Goal: Task Accomplishment & Management: Use online tool/utility

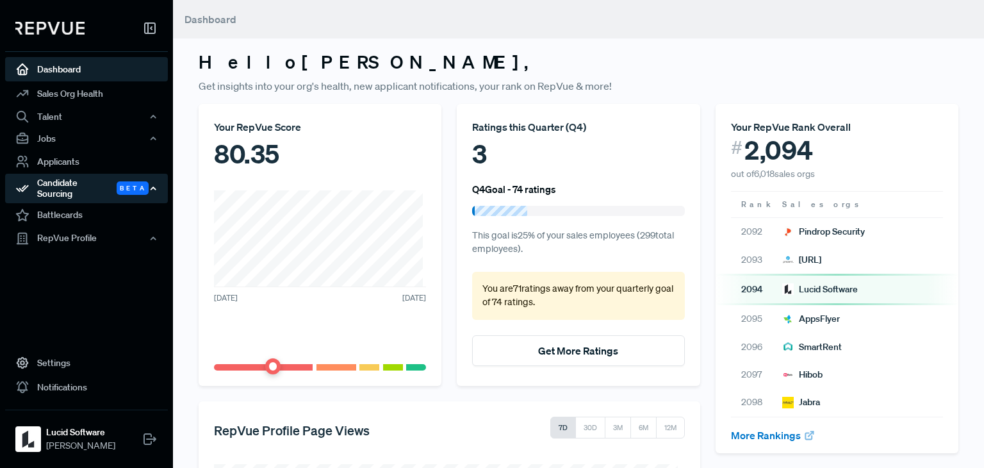
click at [154, 184] on icon "button" at bounding box center [153, 188] width 9 height 9
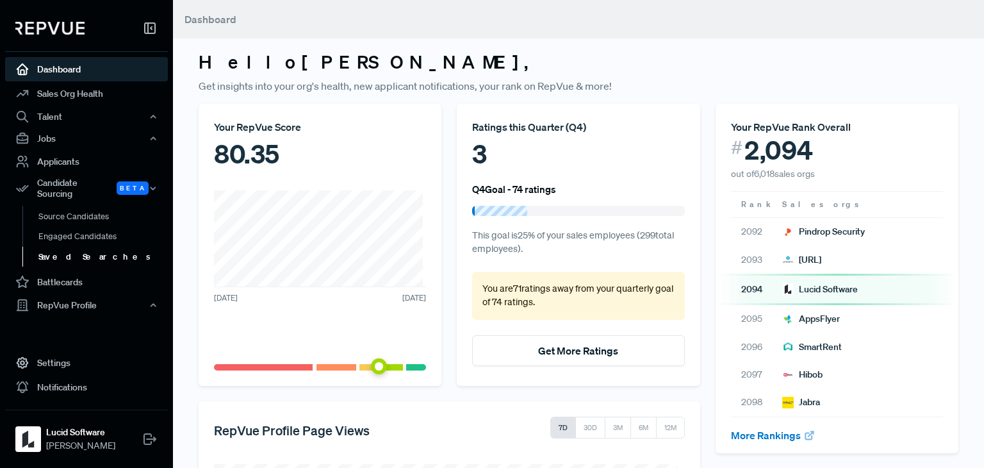
click at [85, 247] on link "Saved Searches" at bounding box center [103, 257] width 163 height 21
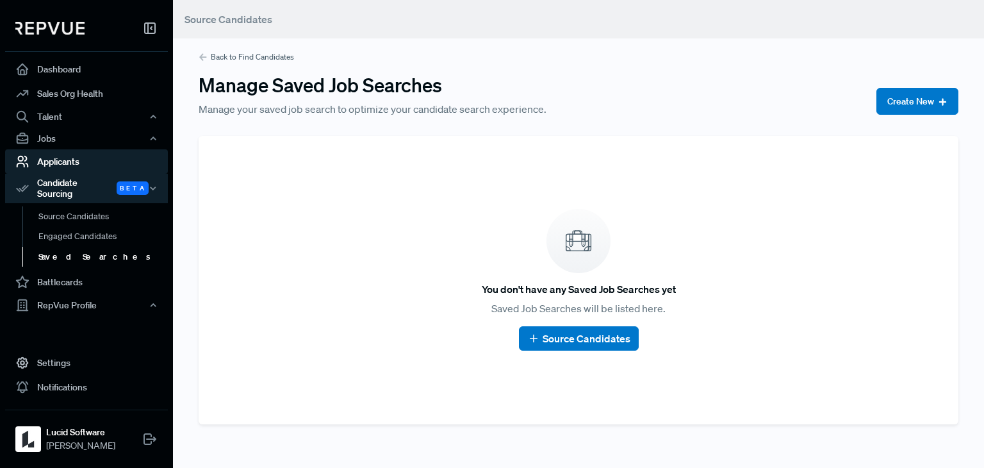
click at [81, 159] on link "Applicants" at bounding box center [86, 161] width 163 height 24
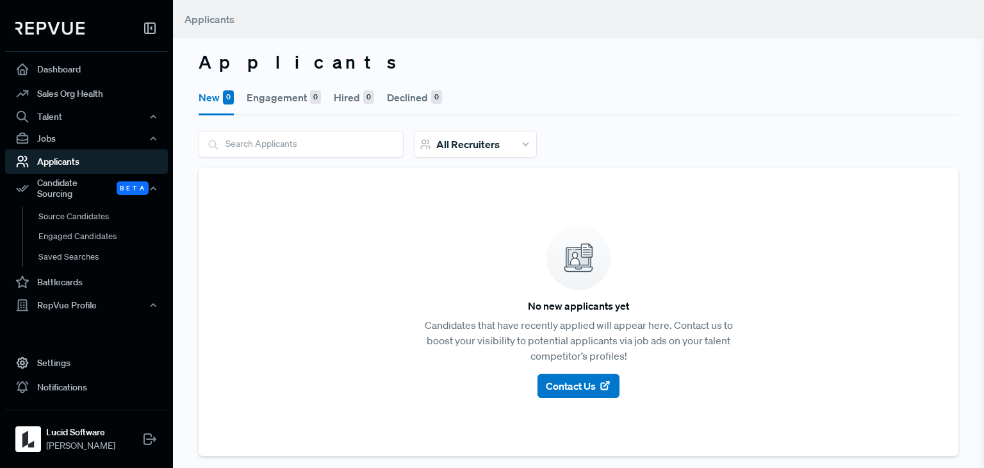
click at [81, 159] on link "Applicants" at bounding box center [86, 161] width 163 height 24
click at [129, 144] on div "Jobs" at bounding box center [86, 138] width 163 height 22
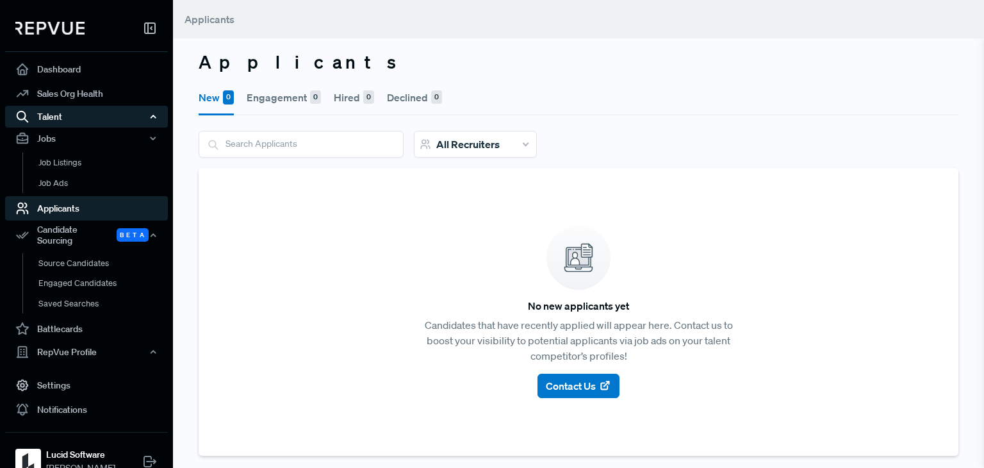
click at [144, 110] on div "Talent" at bounding box center [86, 117] width 163 height 22
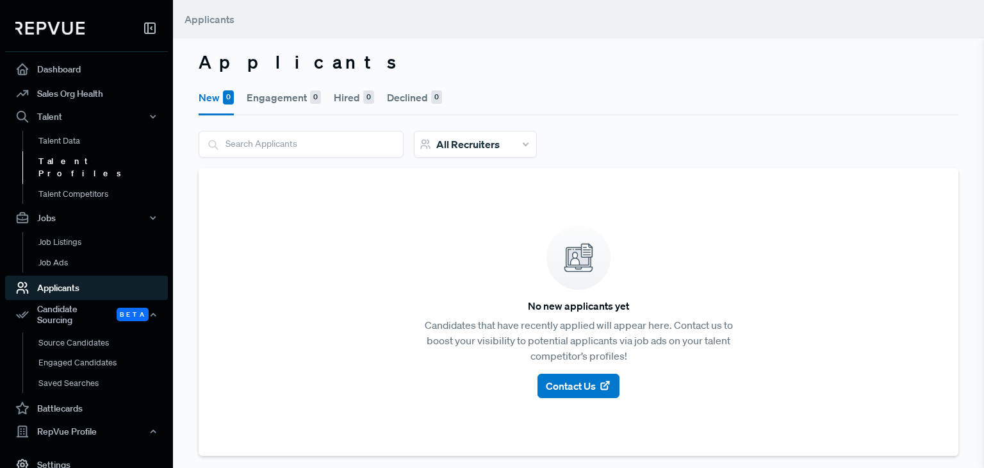
click at [78, 158] on link "Talent Profiles" at bounding box center [103, 167] width 163 height 33
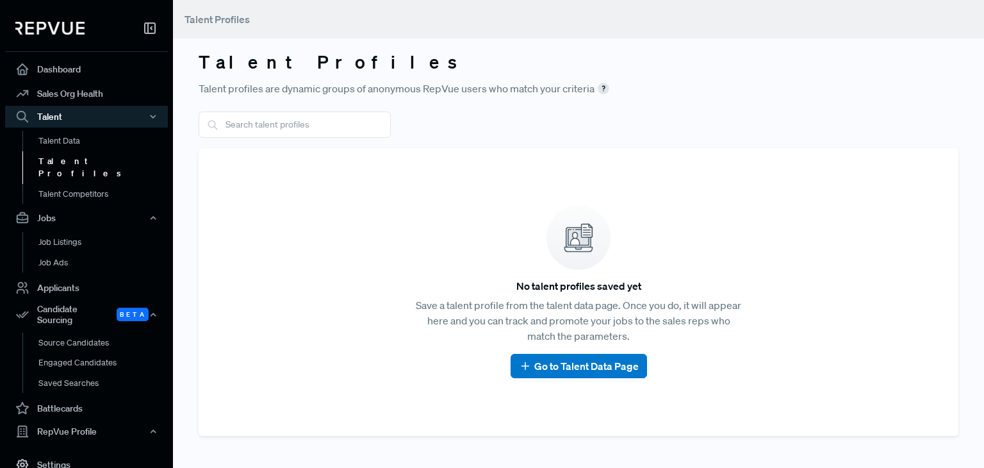
click at [281, 108] on div "Talent Profiles Talent profiles are dynamic groups of anonymous RepVue users wh…" at bounding box center [578, 228] width 811 height 456
click at [286, 116] on input "text" at bounding box center [295, 124] width 192 height 26
click at [284, 124] on input "text" at bounding box center [295, 124] width 192 height 26
click at [254, 255] on article "No talent profiles saved yet Save a talent profile from the talent data page. O…" at bounding box center [578, 292] width 729 height 258
click at [288, 124] on input "text" at bounding box center [295, 124] width 192 height 26
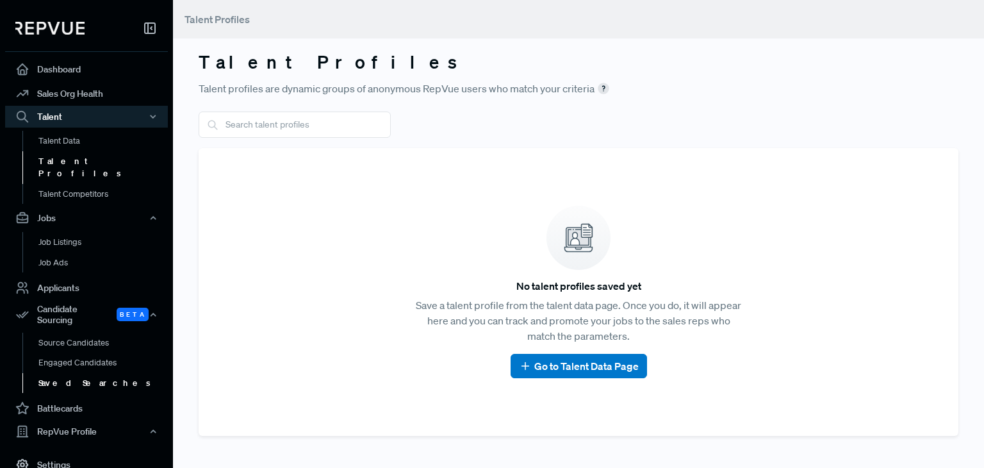
click at [73, 373] on link "Saved Searches" at bounding box center [103, 383] width 163 height 21
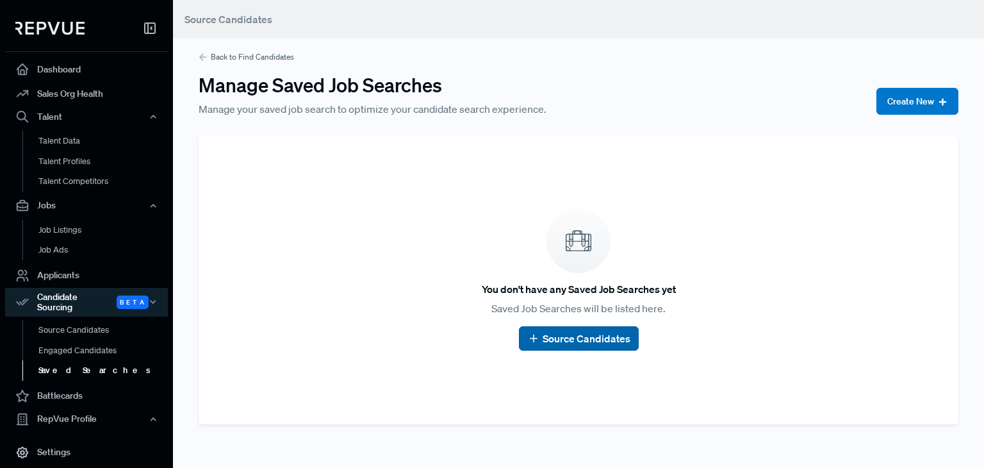
click at [609, 331] on link "Source Candidates" at bounding box center [578, 338] width 103 height 15
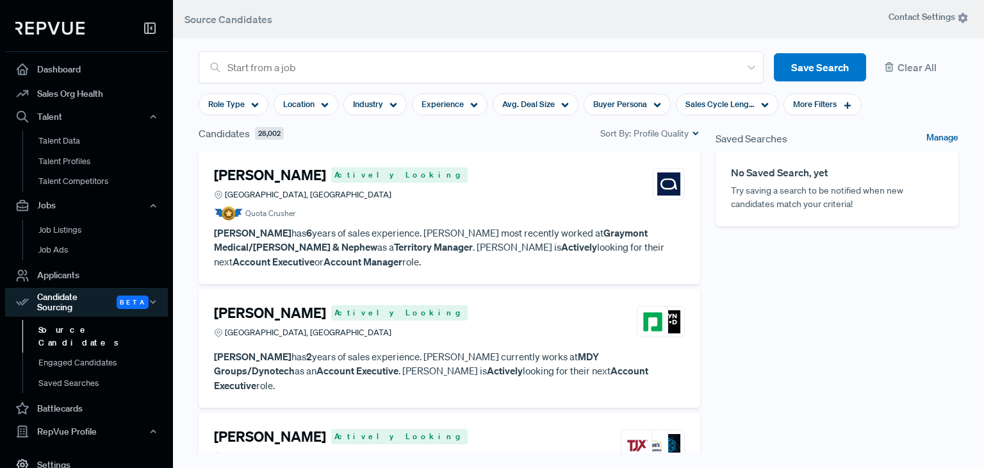
click at [940, 135] on link "Manage" at bounding box center [942, 138] width 32 height 15
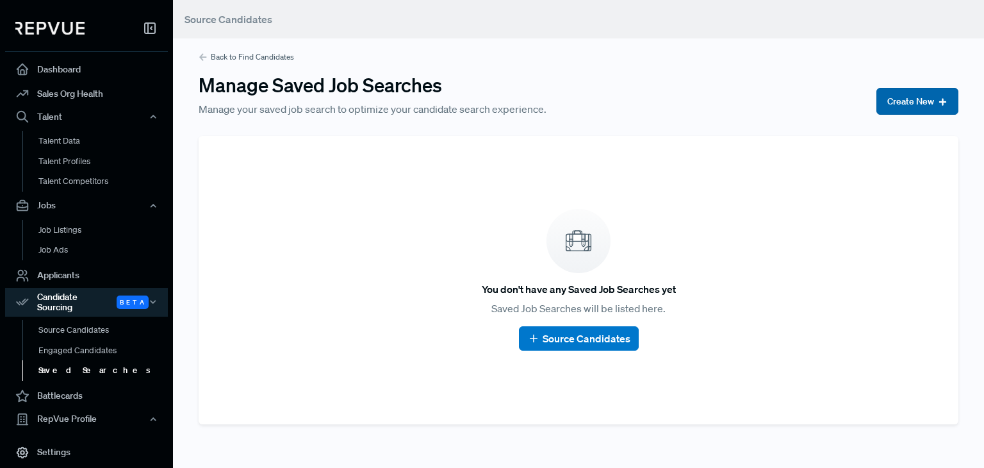
click at [897, 91] on button "Create New" at bounding box center [917, 101] width 82 height 27
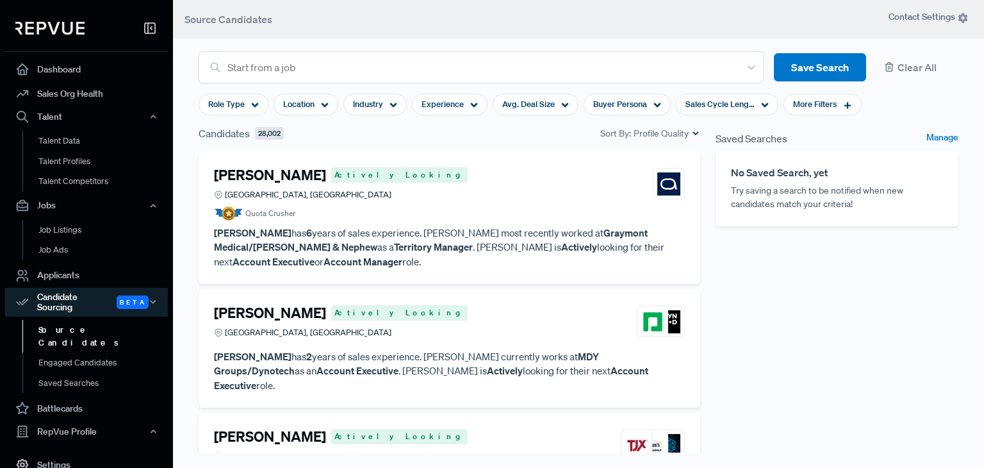
click at [447, 85] on section "Role Type Location Industry Experience Avg. Deal Size Buyer Persona Sales Cycle…" at bounding box center [530, 104] width 663 height 42
click at [508, 65] on div at bounding box center [480, 67] width 506 height 18
click at [878, 303] on div "Saved Searches Manage No Saved Search, yet Try saving a search to be notified w…" at bounding box center [837, 317] width 258 height 382
click at [843, 103] on icon at bounding box center [847, 105] width 9 height 9
click at [748, 336] on div "Saved Searches Manage No Saved Search, yet Try saving a search to be notified w…" at bounding box center [837, 317] width 258 height 382
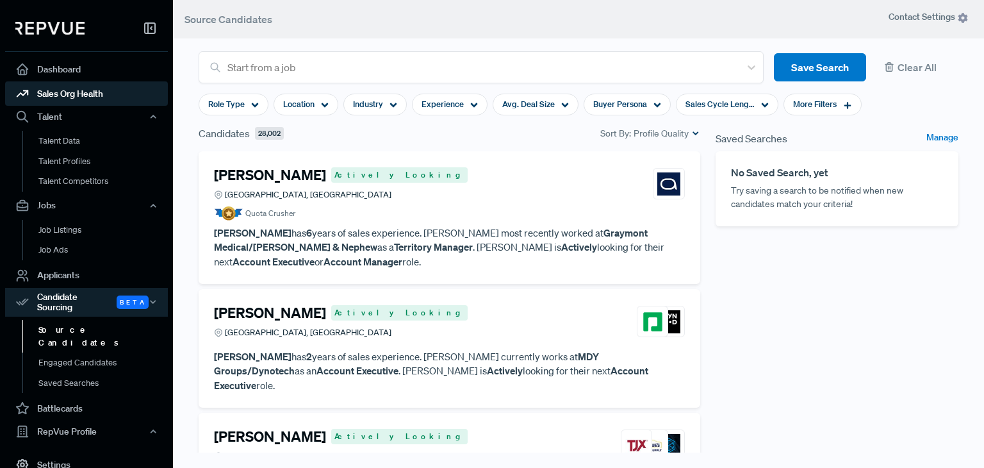
click at [78, 85] on link "Sales Org Health" at bounding box center [86, 93] width 163 height 24
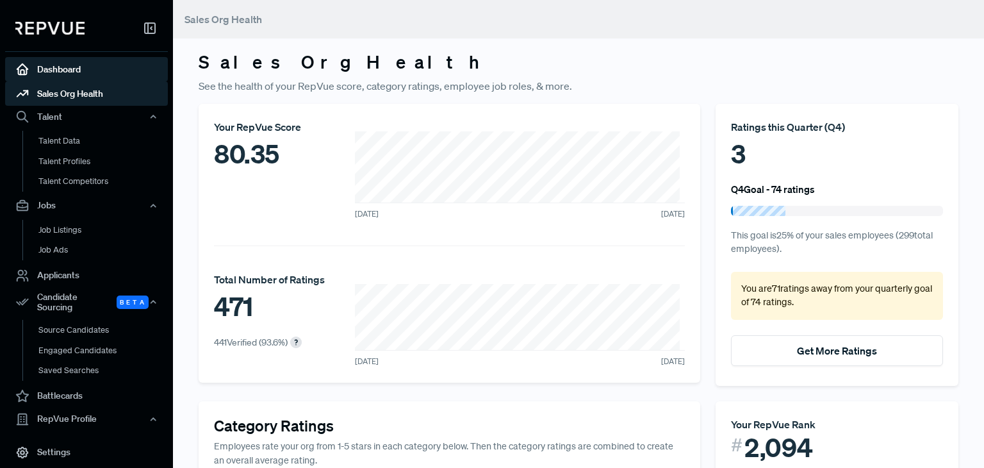
click at [72, 68] on link "Dashboard" at bounding box center [86, 69] width 163 height 24
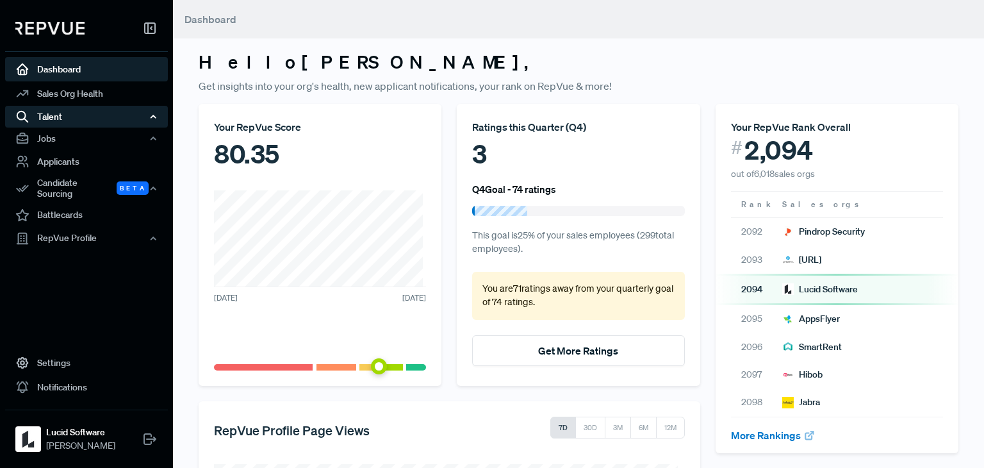
click at [50, 113] on div "Talent" at bounding box center [86, 117] width 163 height 22
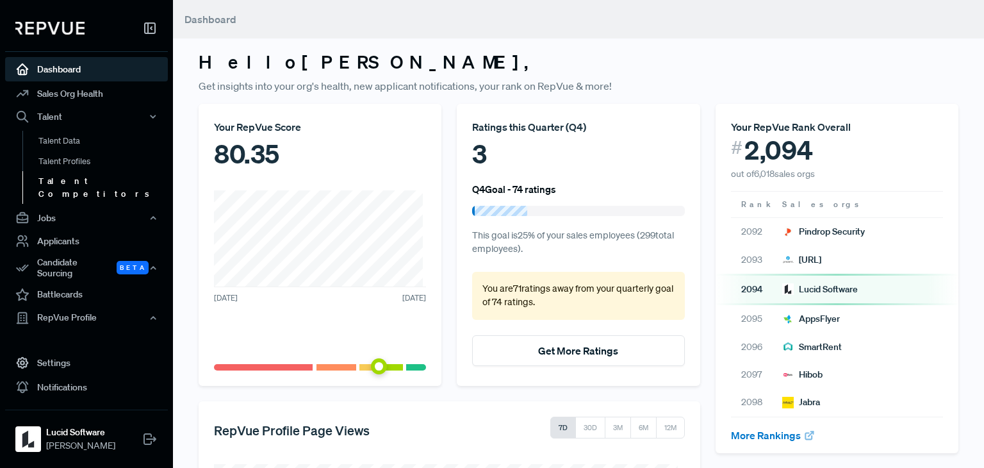
click at [66, 181] on link "Talent Competitors" at bounding box center [103, 187] width 163 height 33
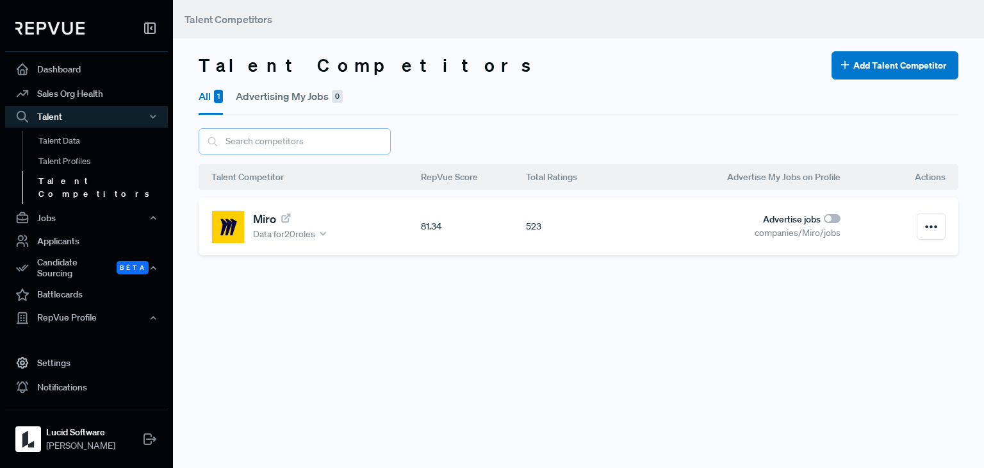
click at [315, 144] on input "text" at bounding box center [295, 141] width 192 height 26
click at [321, 135] on input "text" at bounding box center [295, 141] width 192 height 26
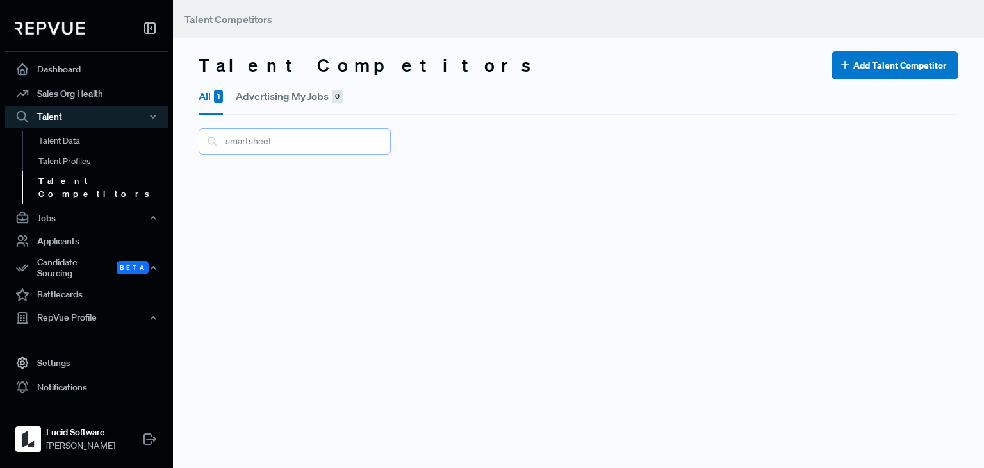
click at [341, 133] on input "smartsheet" at bounding box center [295, 141] width 192 height 26
click at [341, 131] on input "smartsheet" at bounding box center [295, 141] width 192 height 26
type input "mural"
click at [321, 205] on div "Talent Competitors Talent Competitors Add Talent Competitor All 1 Advertising M…" at bounding box center [578, 234] width 811 height 468
click at [77, 143] on link "Talent Data" at bounding box center [103, 141] width 163 height 21
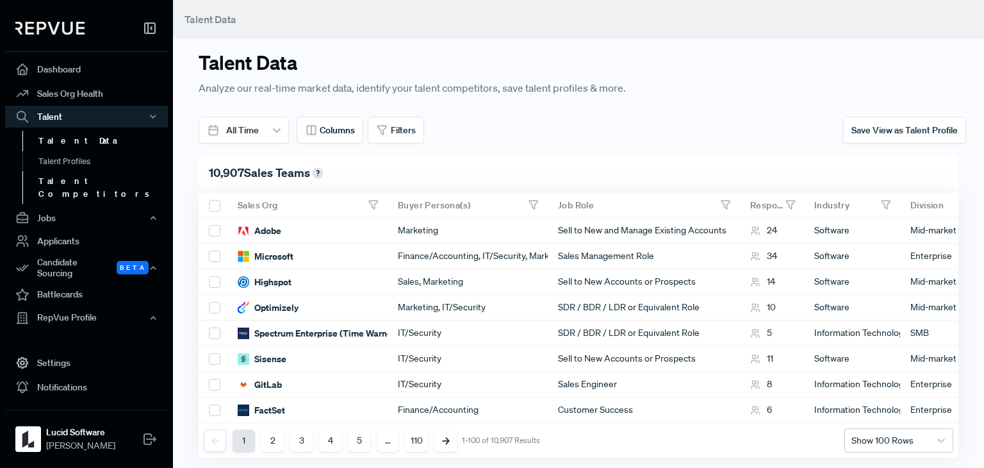
click at [57, 177] on link "Talent Competitors" at bounding box center [103, 187] width 163 height 33
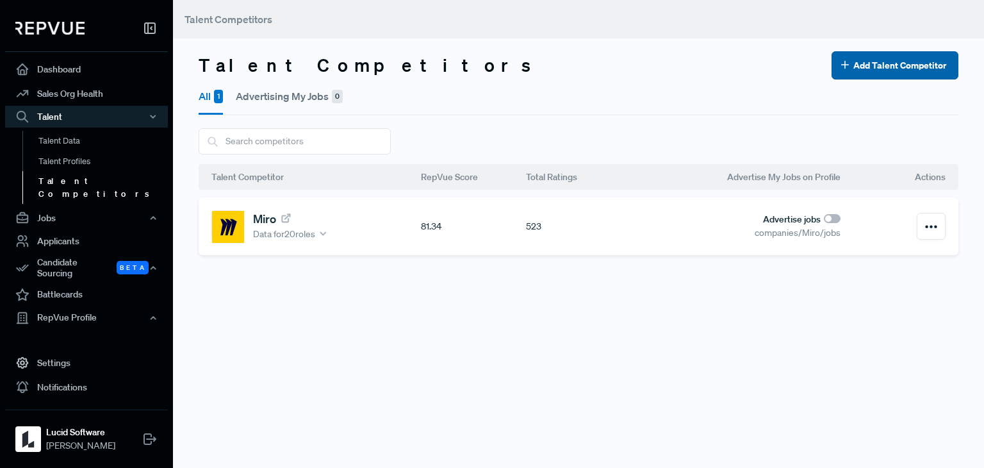
click at [901, 70] on button "Add Talent Competitor" at bounding box center [895, 65] width 127 height 28
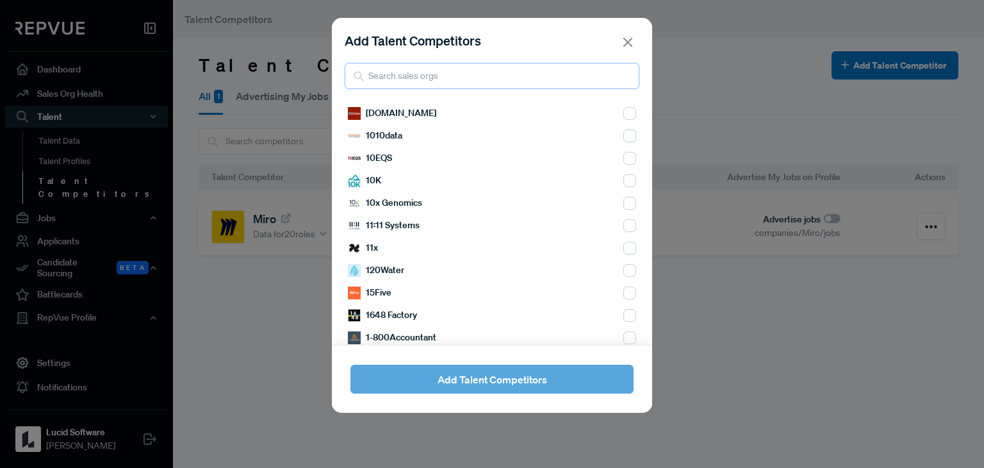
click at [584, 83] on input "search" at bounding box center [492, 76] width 295 height 26
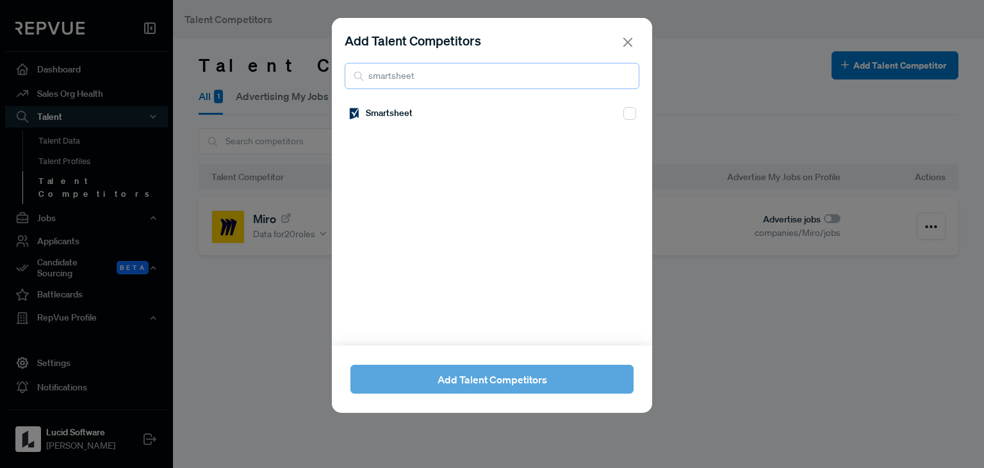
type input "smartsheet"
click at [566, 117] on div "Smartsheet" at bounding box center [492, 113] width 288 height 22
click at [623, 117] on input "checkbox" at bounding box center [629, 113] width 13 height 13
checkbox input "true"
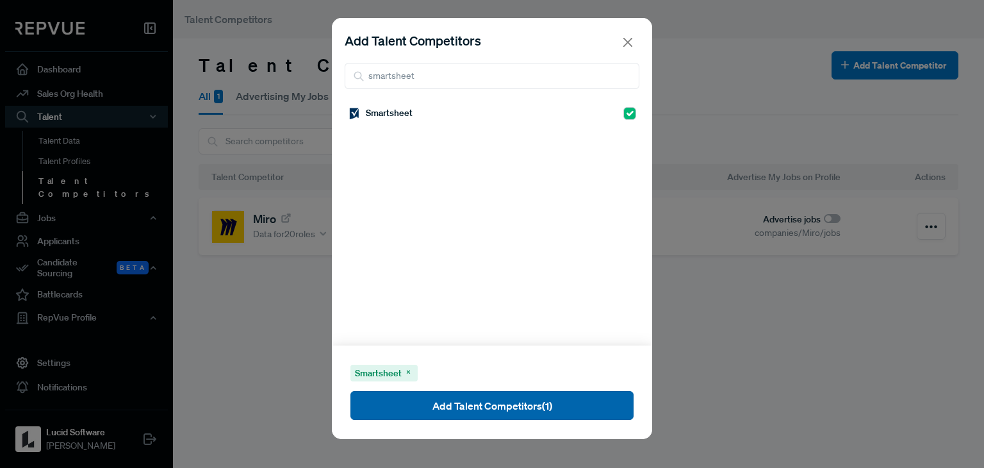
click at [466, 406] on button "Add Talent Competitors (1)" at bounding box center [491, 405] width 283 height 29
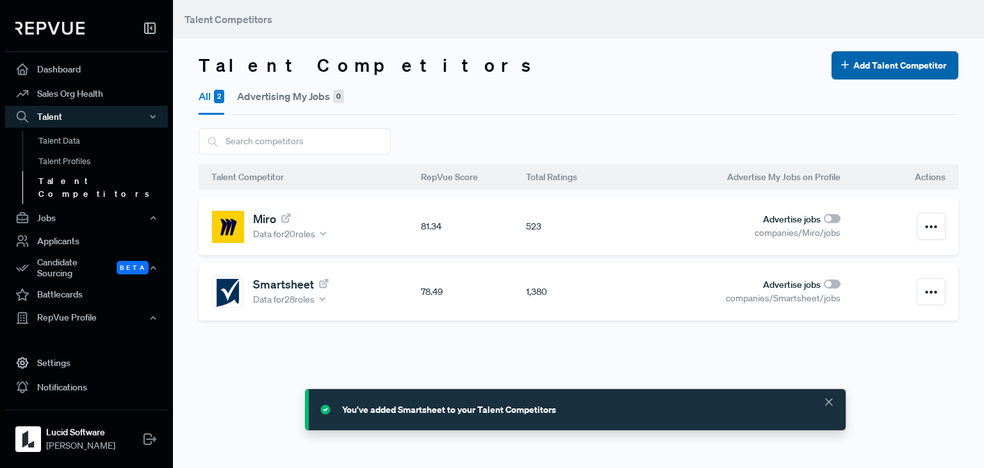
click at [896, 65] on button "Add Talent Competitor" at bounding box center [895, 65] width 127 height 28
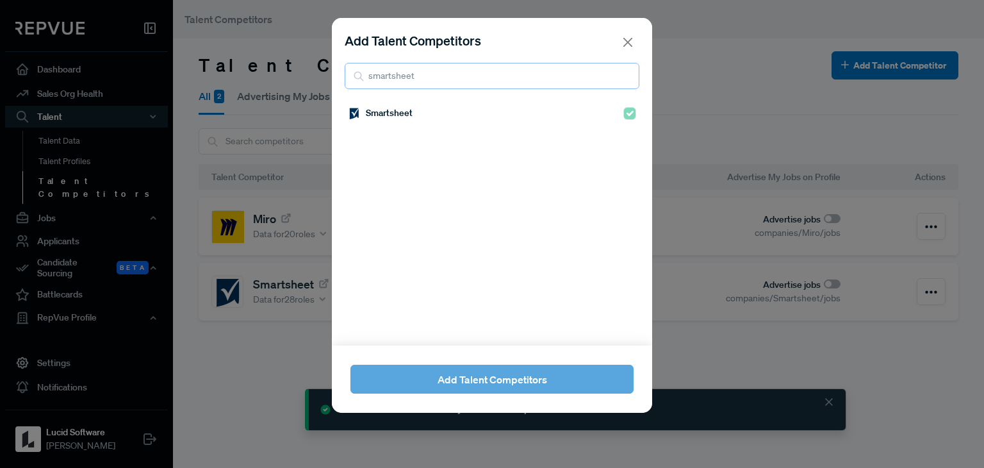
click at [467, 70] on input "smartsheet" at bounding box center [492, 76] width 295 height 26
type input "s"
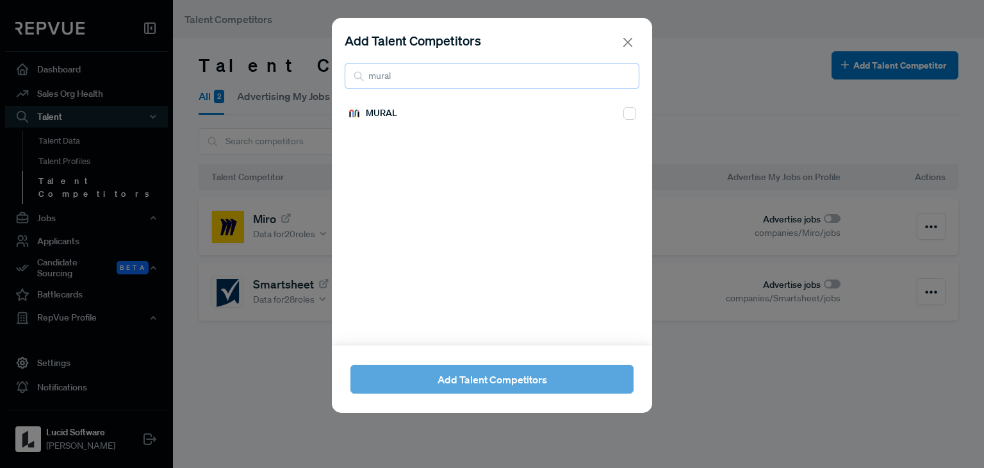
type input "mural"
click at [623, 113] on input "checkbox" at bounding box center [629, 113] width 13 height 13
checkbox input "true"
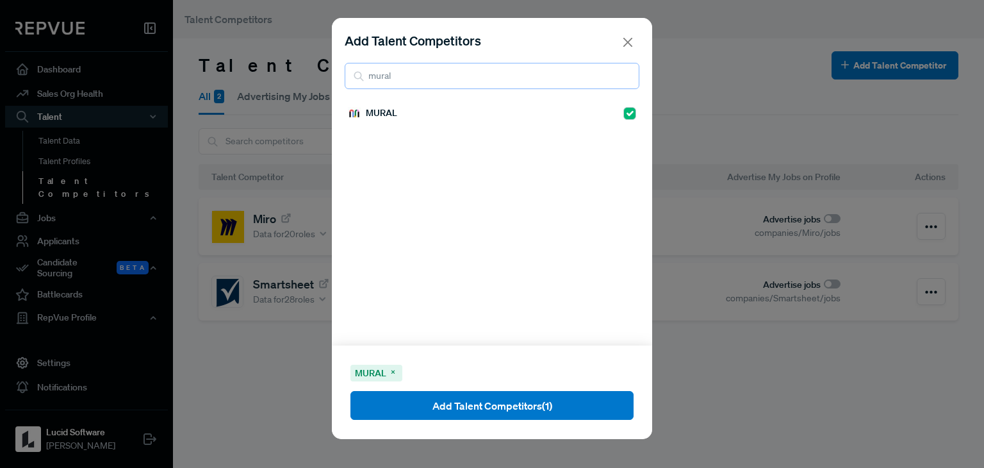
click at [436, 74] on input "mural" at bounding box center [492, 76] width 295 height 26
click at [436, 74] on input "F" at bounding box center [492, 76] width 295 height 26
type input "Figma"
click at [623, 108] on input "checkbox" at bounding box center [629, 113] width 13 height 13
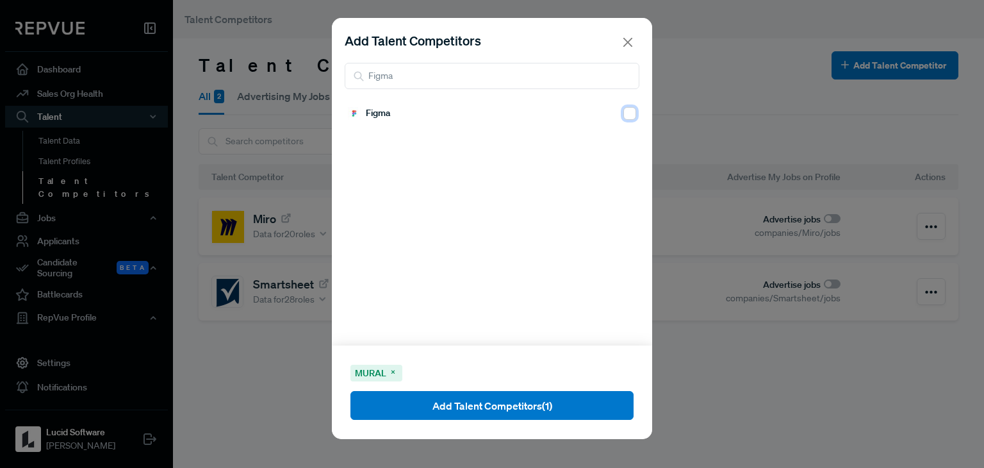
checkbox input "true"
click at [470, 70] on input "Figma" at bounding box center [492, 76] width 295 height 26
type input "F"
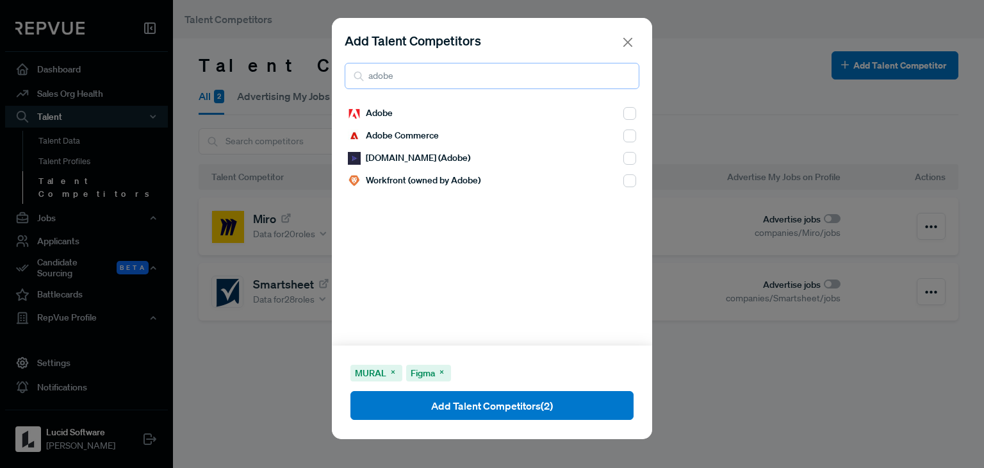
type input "adobe"
click at [623, 113] on input "checkbox" at bounding box center [629, 113] width 13 height 13
checkbox input "true"
click at [445, 72] on input "adobe" at bounding box center [492, 76] width 295 height 26
type input "a"
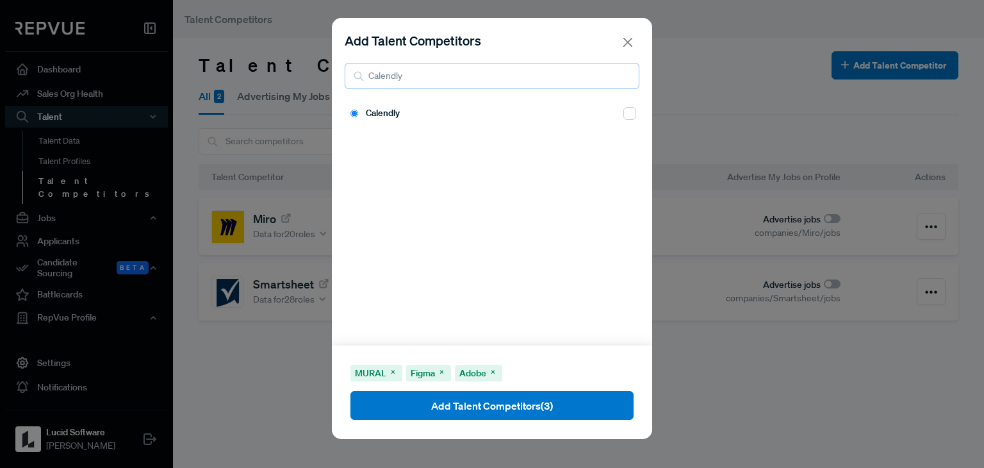
type input "Calendly"
click at [626, 112] on input "checkbox" at bounding box center [629, 113] width 13 height 13
checkbox input "true"
click at [433, 75] on input "Calendly" at bounding box center [492, 76] width 295 height 26
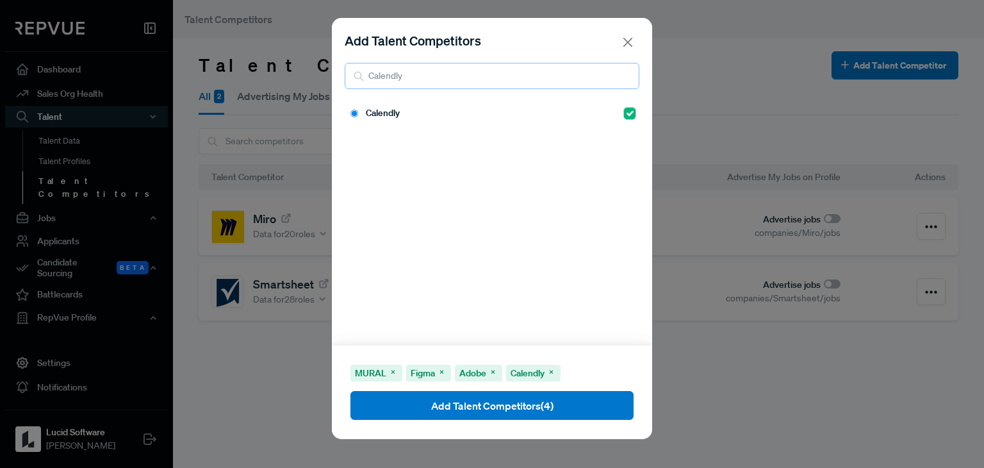
click at [433, 75] on input "Calendly" at bounding box center [492, 76] width 295 height 26
click at [505, 69] on input "hubspot" at bounding box center [492, 76] width 295 height 26
click at [505, 69] on input "w" at bounding box center [492, 76] width 295 height 26
type input "wrike"
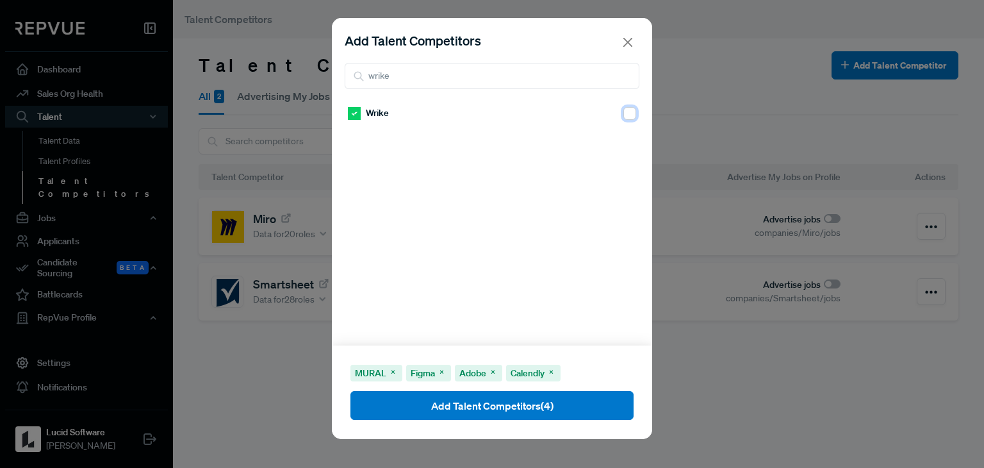
click at [623, 113] on input "checkbox" at bounding box center [629, 113] width 13 height 13
checkbox input "true"
click at [390, 74] on input "wrike" at bounding box center [492, 76] width 295 height 26
type input "docusign"
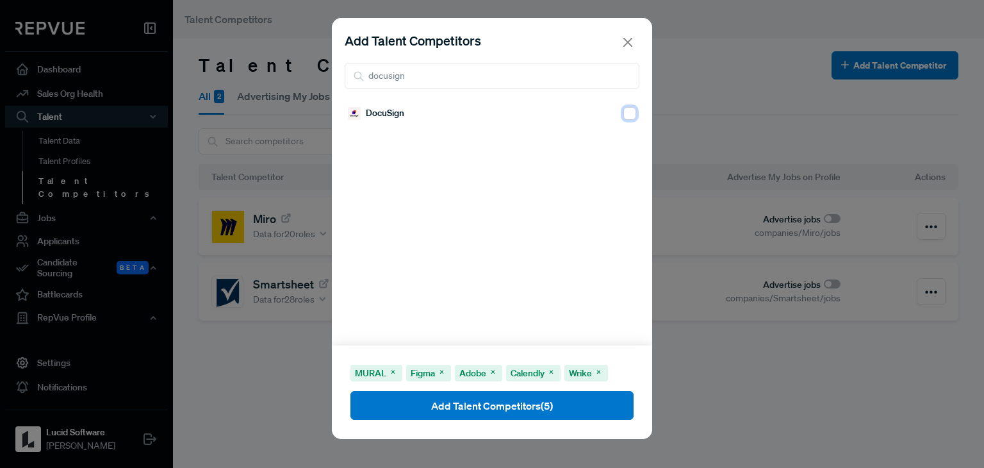
click at [623, 111] on input "checkbox" at bounding box center [629, 113] width 13 height 13
checkbox input "true"
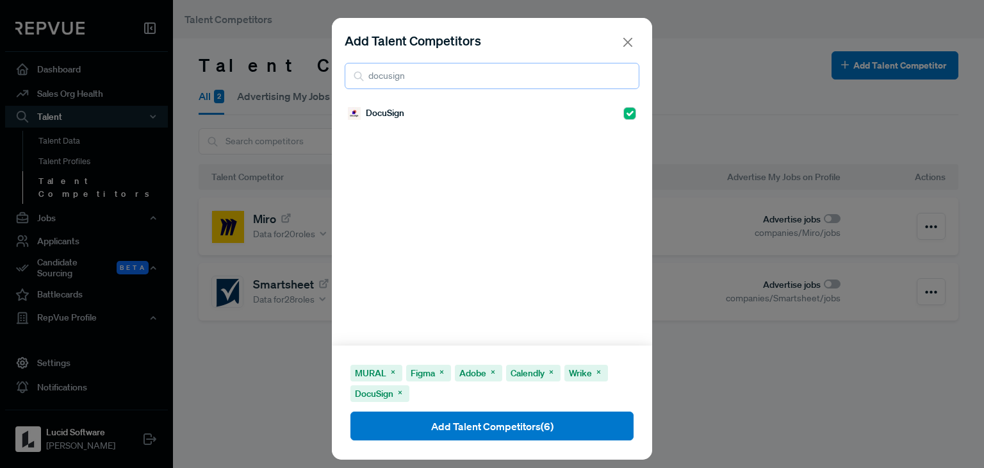
click at [490, 76] on input "docusign" at bounding box center [492, 76] width 295 height 26
click at [489, 71] on input "docusign" at bounding box center [492, 76] width 295 height 26
type input "clickup"
click at [623, 111] on input "checkbox" at bounding box center [629, 113] width 13 height 13
checkbox input "true"
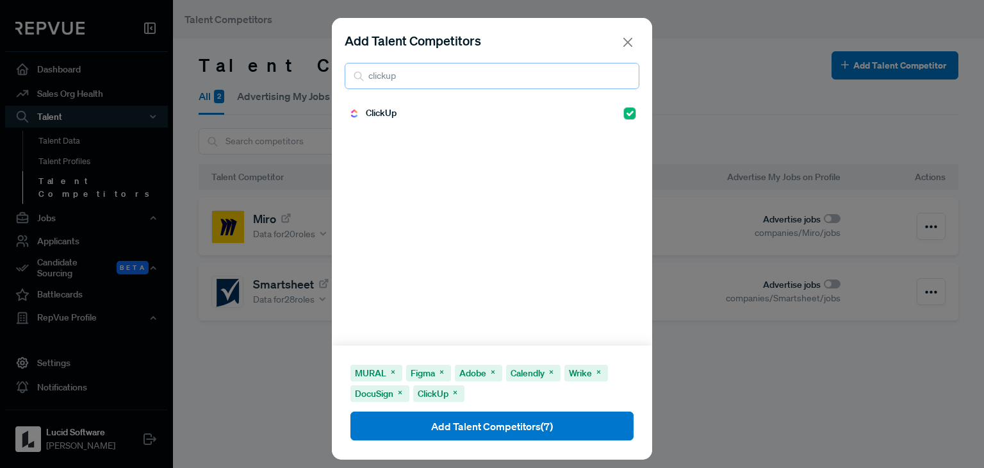
click at [422, 76] on input "clickup" at bounding box center [492, 76] width 295 height 26
type input "[DATE][DOMAIN_NAME]"
click at [555, 68] on input "[DATE][DOMAIN_NAME]" at bounding box center [492, 76] width 295 height 26
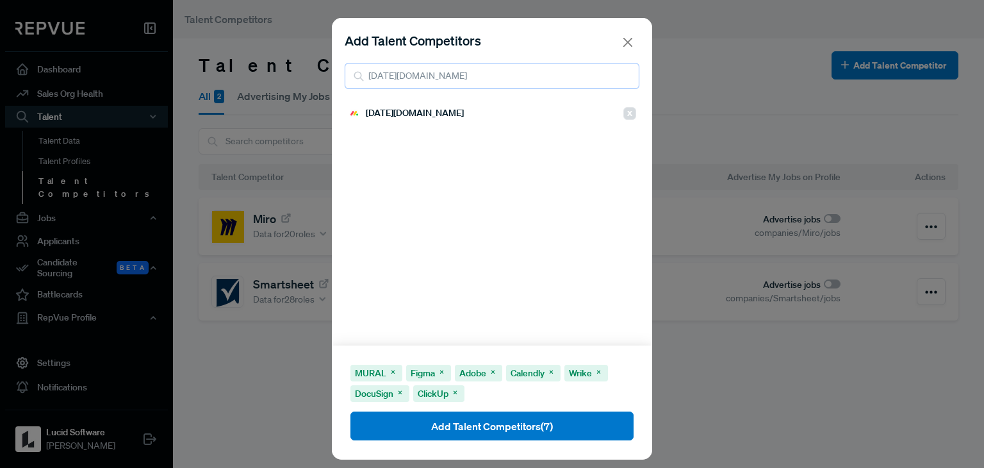
click at [555, 68] on input "[DATE][DOMAIN_NAME]" at bounding box center [492, 76] width 295 height 26
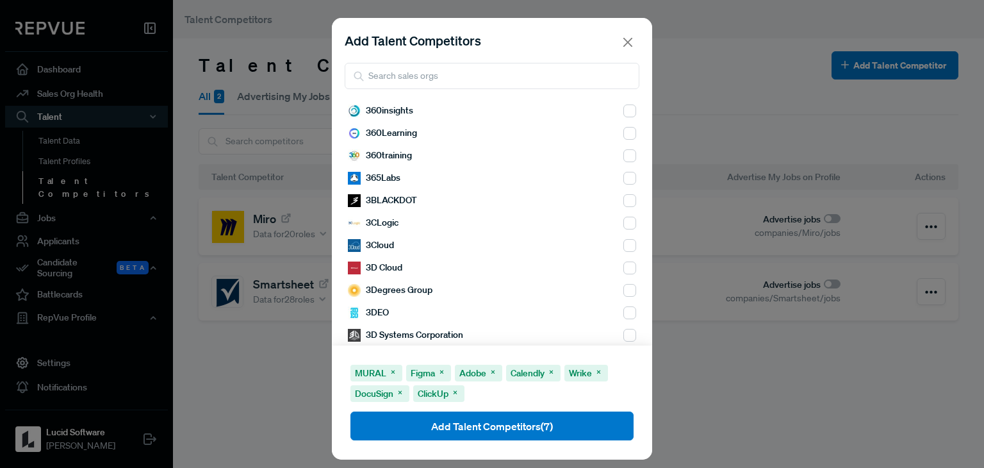
scroll to position [894, 0]
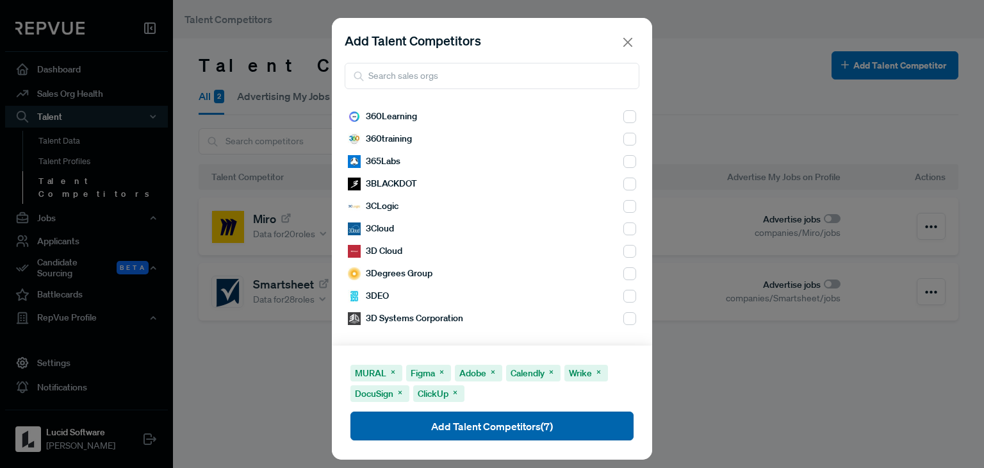
click at [464, 423] on button "Add Talent Competitors (7)" at bounding box center [491, 425] width 283 height 29
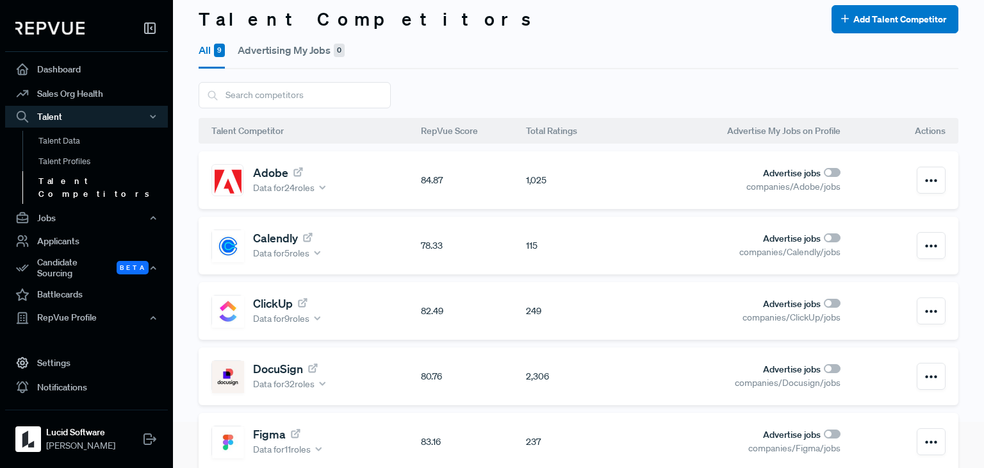
scroll to position [44, 0]
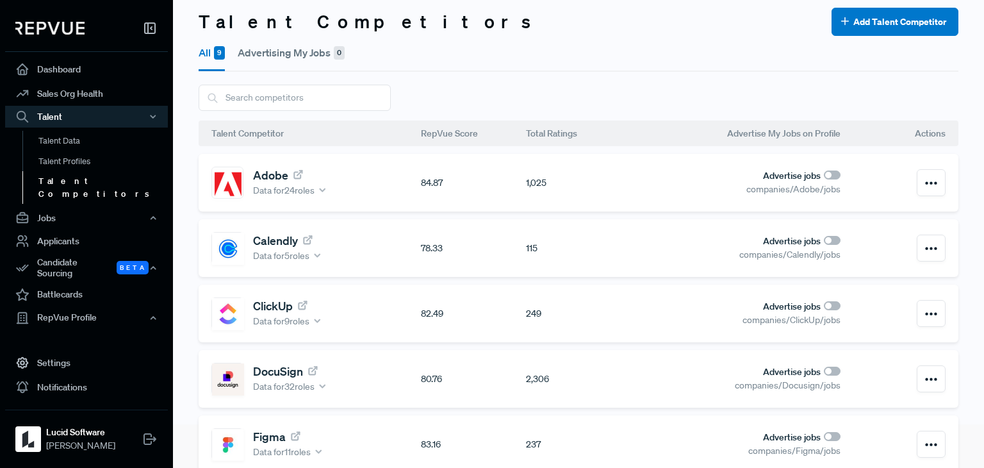
click at [824, 176] on input "checkbox" at bounding box center [832, 174] width 17 height 9
checkbox input "true"
click at [824, 240] on input "checkbox" at bounding box center [832, 240] width 17 height 9
checkbox input "true"
click at [824, 301] on input "checkbox" at bounding box center [832, 305] width 17 height 9
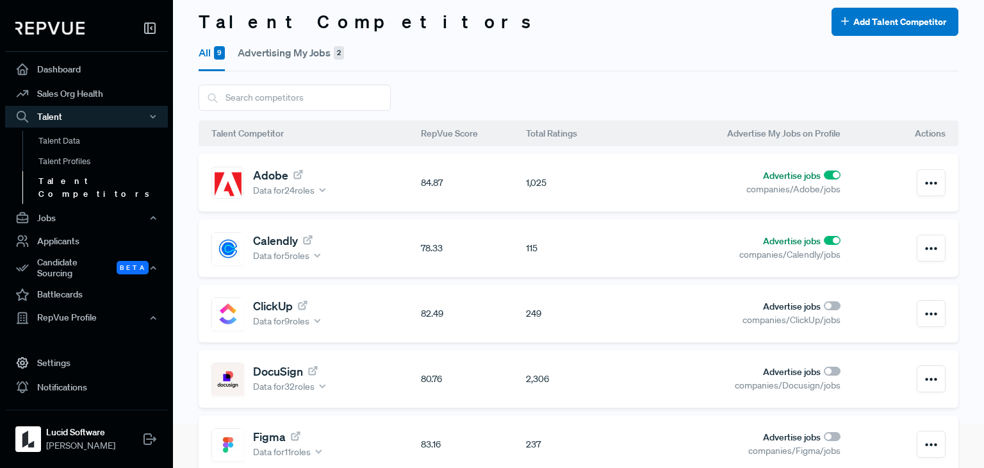
checkbox input "true"
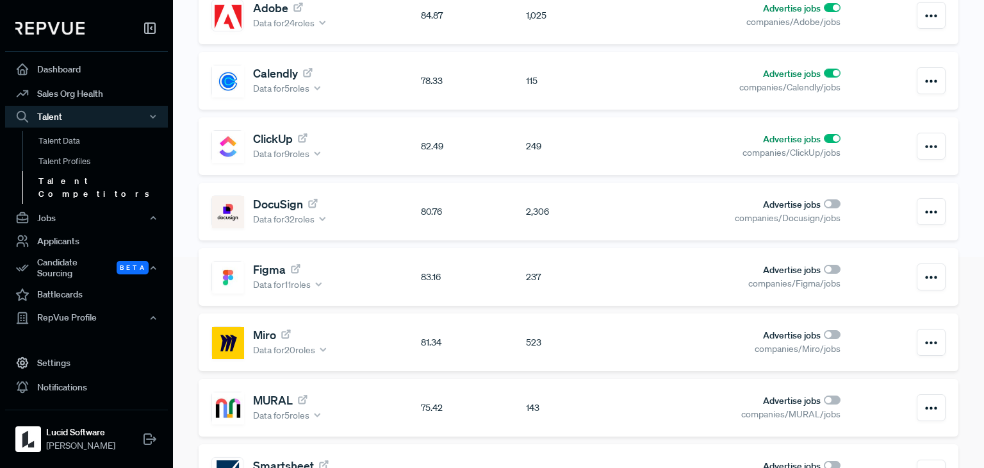
scroll to position [210, 0]
click at [824, 208] on input "checkbox" at bounding box center [832, 204] width 17 height 9
checkbox input "true"
click at [824, 270] on input "checkbox" at bounding box center [832, 269] width 17 height 9
checkbox input "true"
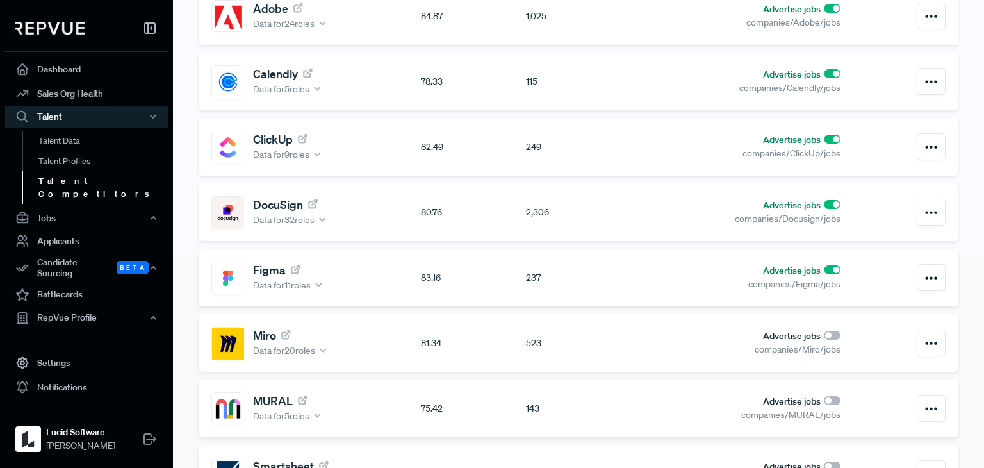
click at [824, 336] on input "checkbox" at bounding box center [832, 335] width 17 height 9
checkbox input "true"
click at [824, 397] on input "checkbox" at bounding box center [832, 400] width 17 height 9
checkbox input "true"
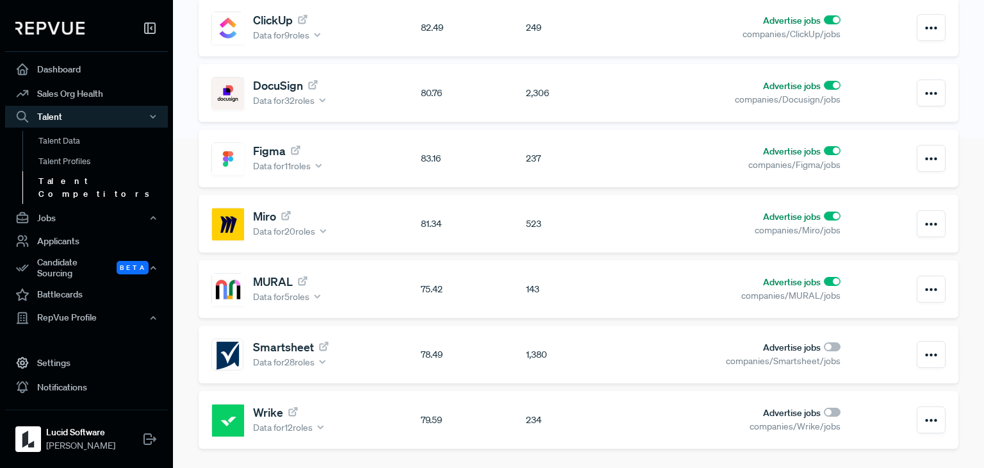
click at [824, 346] on input "checkbox" at bounding box center [832, 346] width 17 height 9
checkbox input "true"
click at [824, 408] on input "checkbox" at bounding box center [832, 411] width 17 height 9
checkbox input "true"
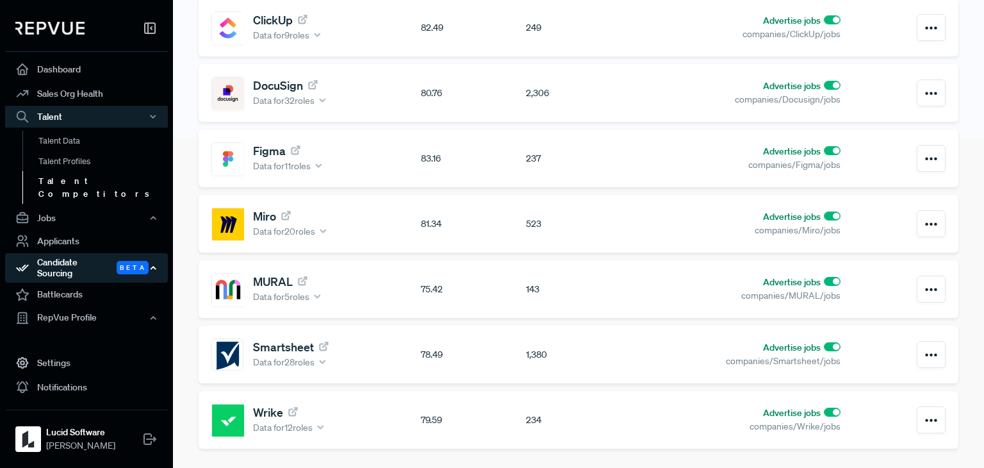
click at [151, 259] on div "Candidate Sourcing Beta" at bounding box center [86, 267] width 163 height 29
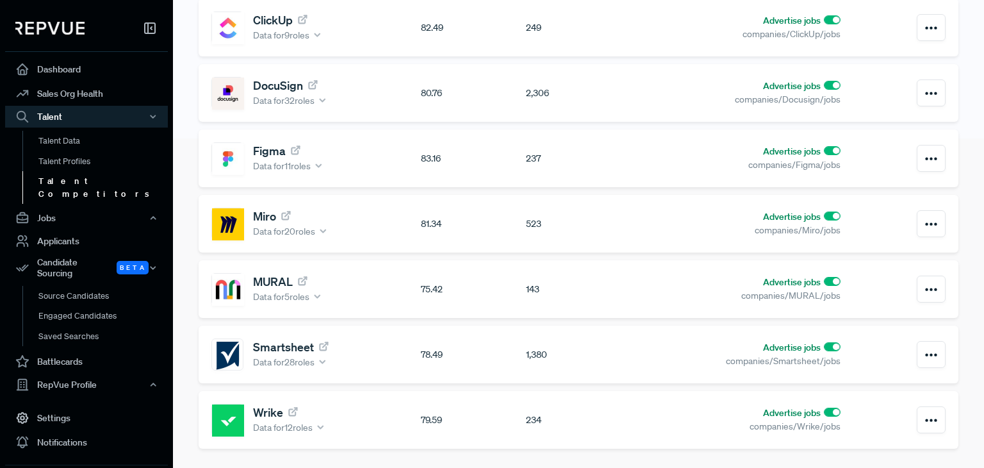
click at [90, 185] on link "Talent Competitors" at bounding box center [103, 187] width 163 height 33
click at [85, 141] on link "Talent Data" at bounding box center [103, 141] width 163 height 21
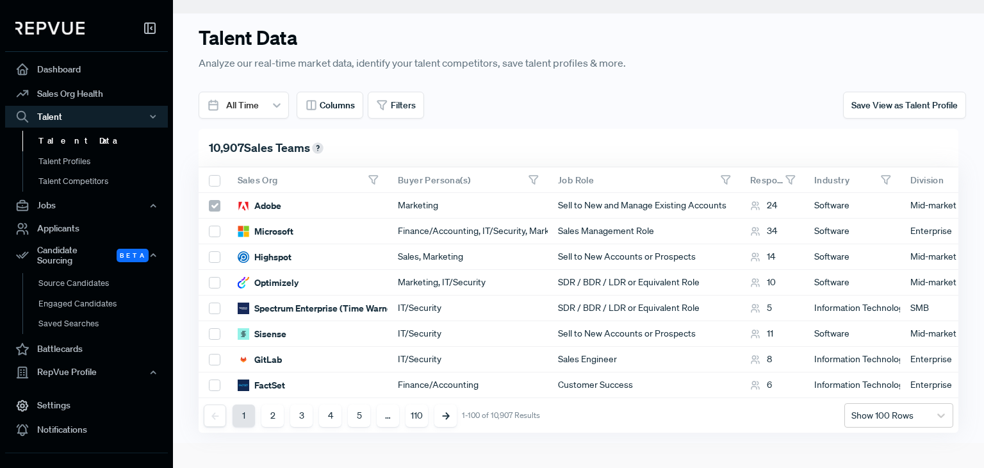
scroll to position [35, 0]
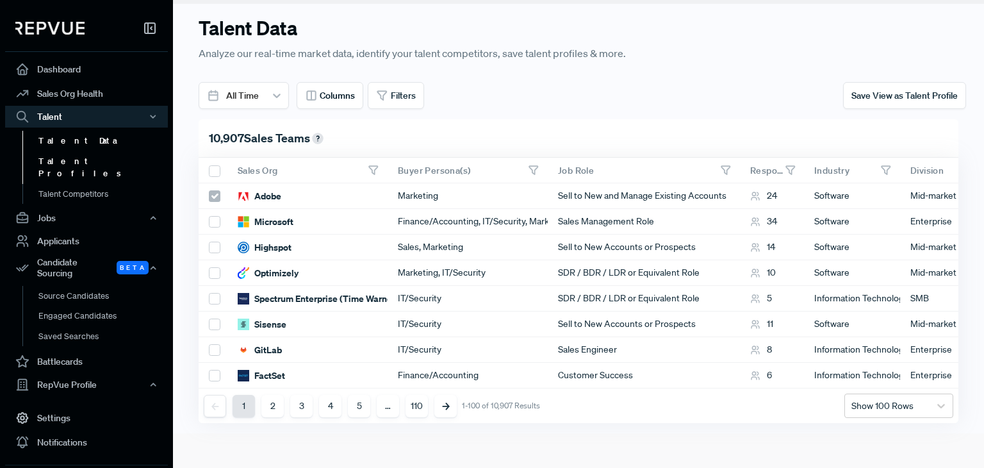
click at [77, 151] on link "Talent Profiles" at bounding box center [103, 167] width 163 height 33
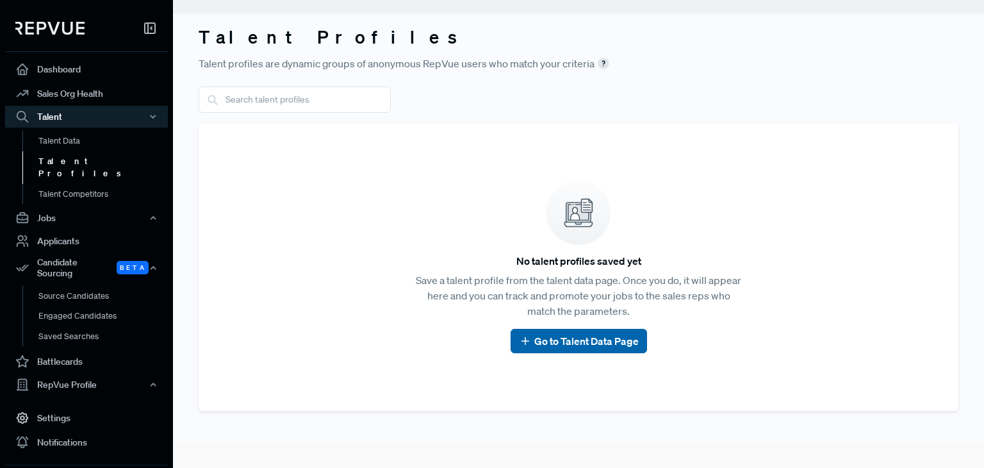
click at [592, 348] on button "Go to Talent Data Page" at bounding box center [579, 341] width 136 height 24
click at [559, 341] on link "Go to Talent Data Page" at bounding box center [579, 340] width 120 height 15
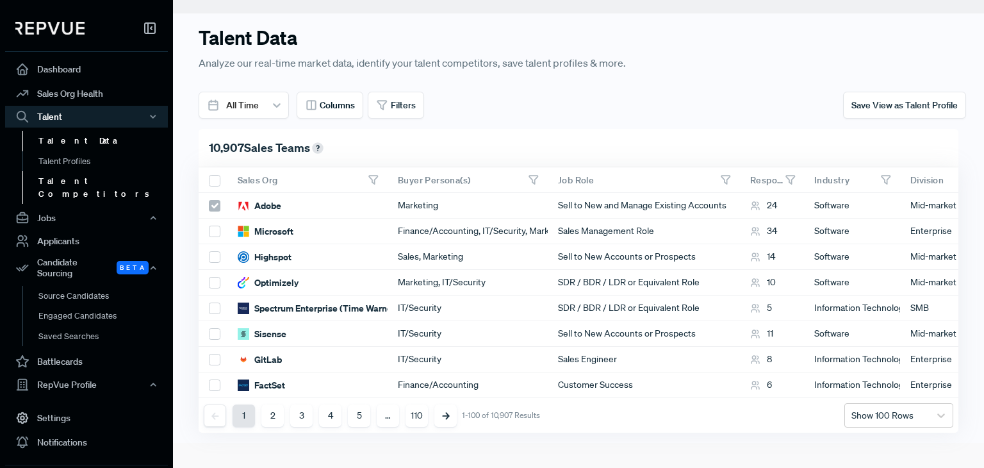
click at [72, 183] on link "Talent Competitors" at bounding box center [103, 187] width 163 height 33
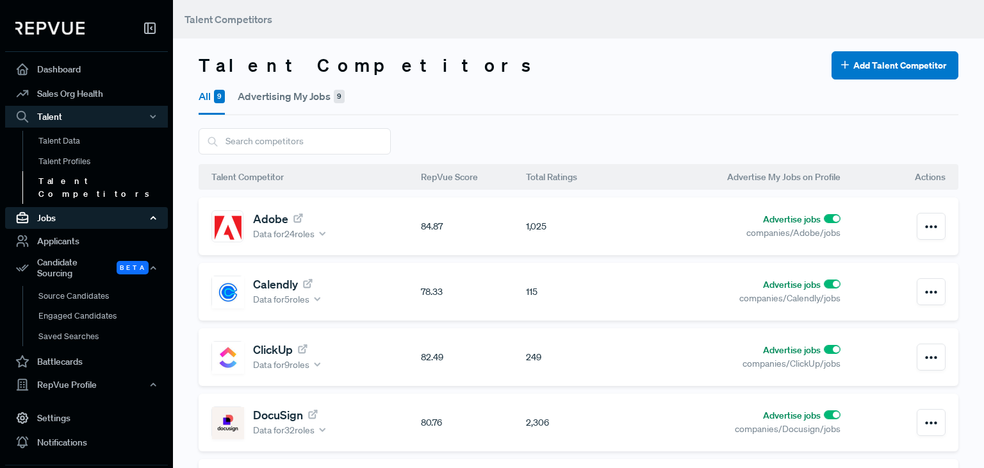
click at [56, 208] on div "Jobs" at bounding box center [86, 218] width 163 height 22
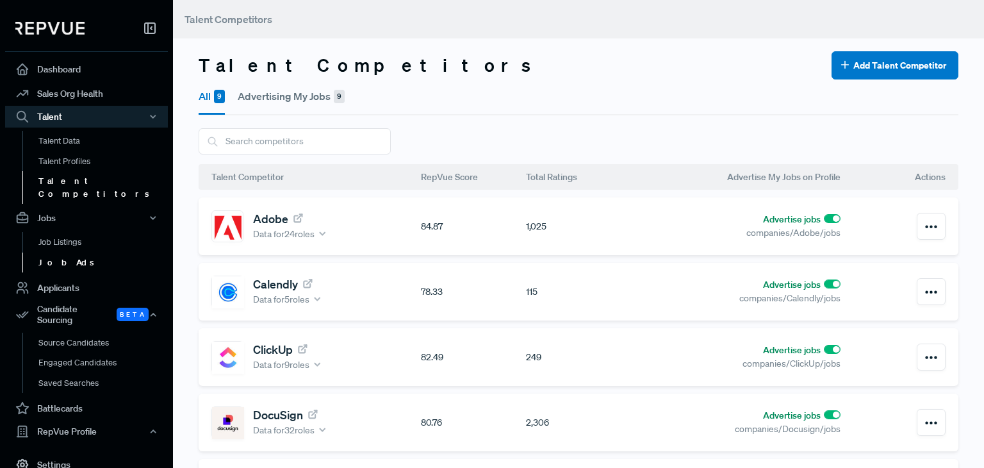
click at [51, 252] on link "Job Ads" at bounding box center [103, 262] width 163 height 21
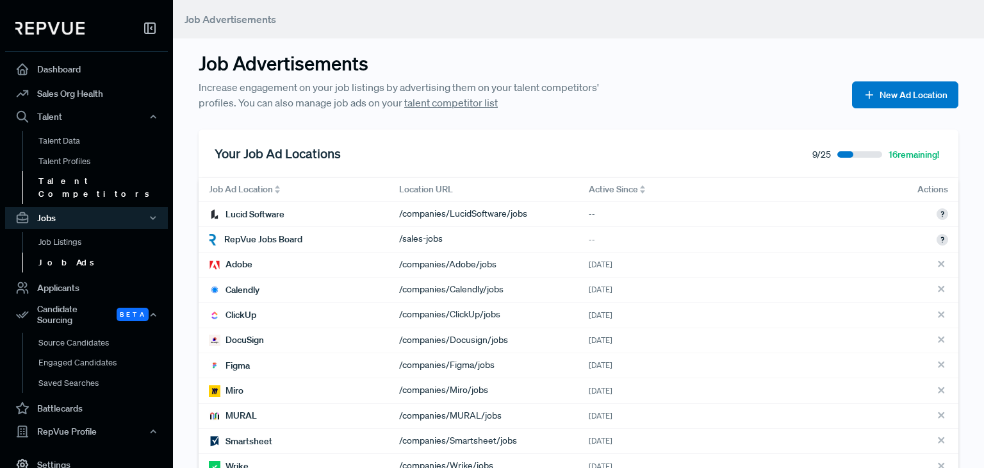
click at [86, 183] on link "Talent Competitors" at bounding box center [103, 187] width 163 height 33
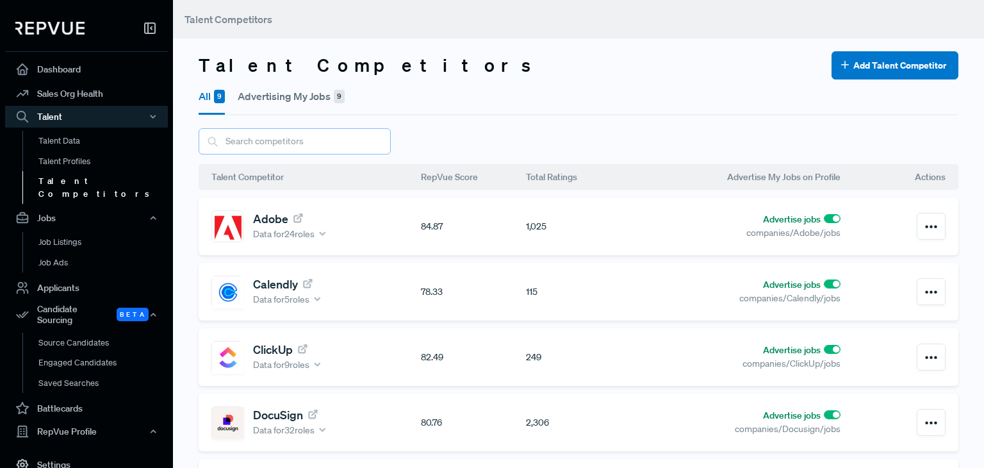
click at [282, 144] on input "text" at bounding box center [295, 141] width 192 height 26
click at [887, 72] on button "Add Talent Competitor" at bounding box center [895, 65] width 127 height 28
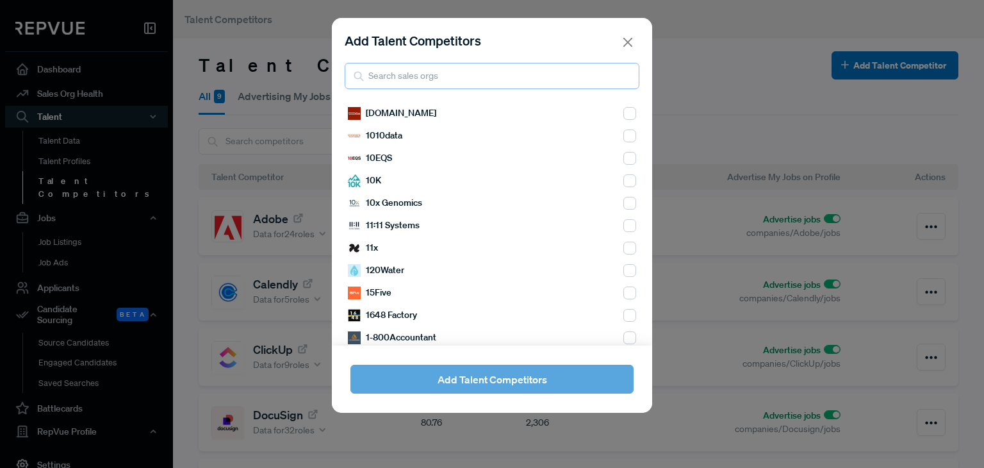
click at [465, 81] on input "search" at bounding box center [492, 76] width 295 height 26
paste input "Box Slack Zendesk DocuSign ServiceNow HubSpot Coupa Software Adobe Marketo Tabl…"
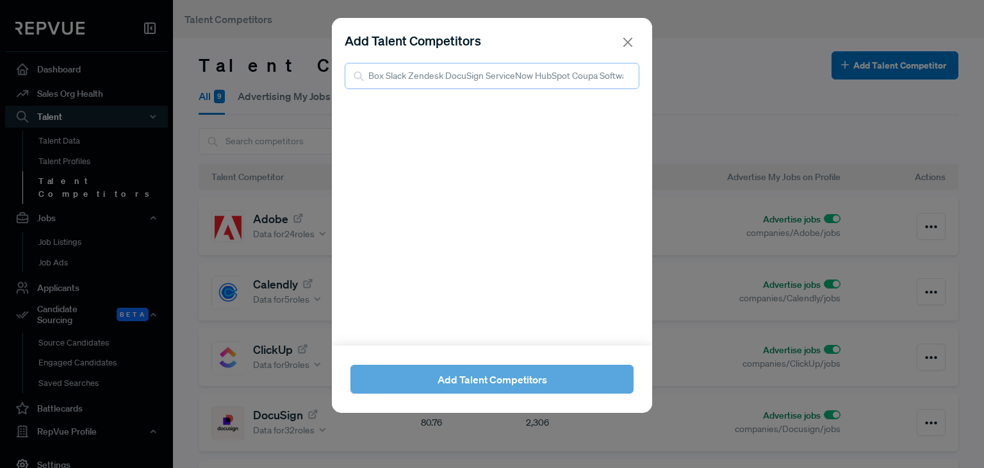
drag, startPoint x: 552, startPoint y: 71, endPoint x: 273, endPoint y: 36, distance: 281.5
click at [273, 36] on div "Add Talent Competitors Box Slack Zendesk DocuSign ServiceNow HubSpot Coupa Soft…" at bounding box center [492, 234] width 984 height 468
click at [431, 78] on input "Box Slack Zendesk DocuSign ServiceNow HubSpot Coupa Software Adobe Marketo Tabl…" at bounding box center [492, 76] width 295 height 26
click at [560, 83] on input "Box Slack Zendesk DocuSign ServiceNow HubSpot Coupa Software Adobe Marketo Tabl…" at bounding box center [492, 76] width 295 height 26
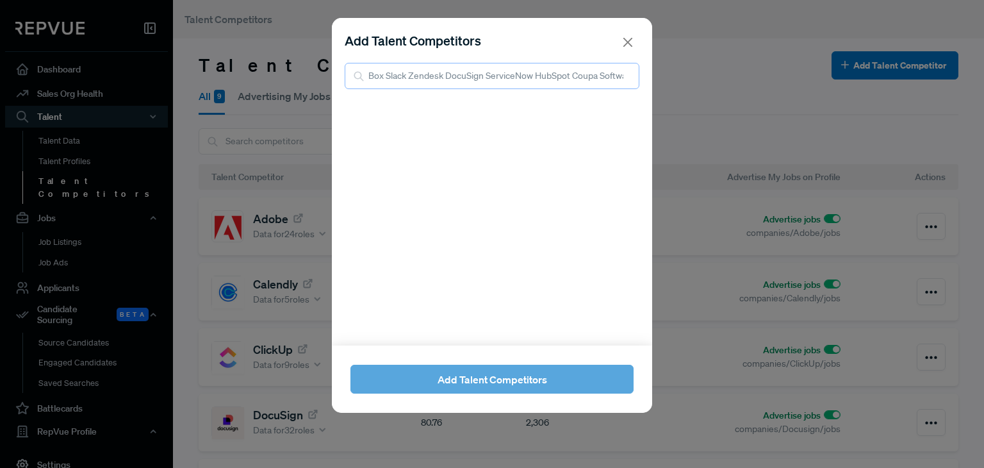
click at [560, 83] on input "Box Slack Zendesk DocuSign ServiceNow HubSpot Coupa Software Adobe Marketo Tabl…" at bounding box center [492, 76] width 295 height 26
type input "Zendesk"
click at [623, 111] on input "checkbox" at bounding box center [629, 113] width 13 height 13
checkbox input "true"
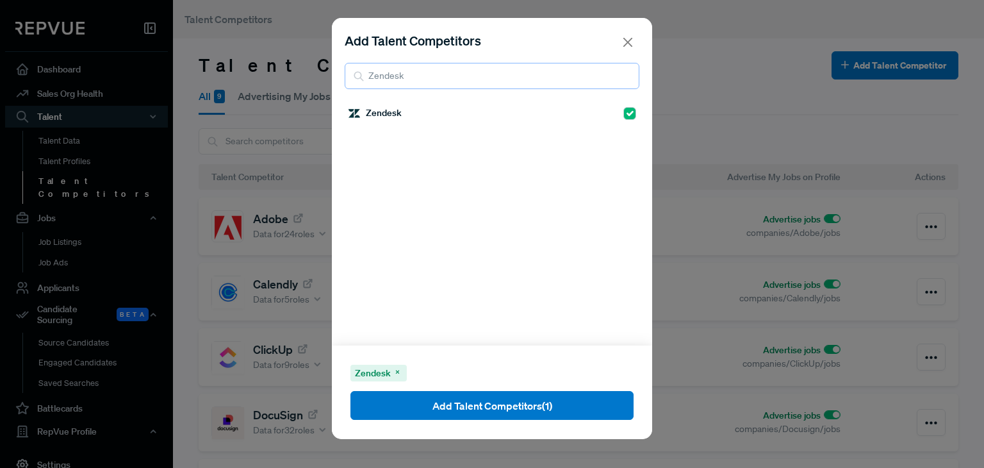
click at [501, 72] on input "Zendesk" at bounding box center [492, 76] width 295 height 26
drag, startPoint x: 448, startPoint y: 60, endPoint x: 450, endPoint y: 72, distance: 12.2
click at [450, 72] on div "Add Talent Competitors Coupa" at bounding box center [492, 60] width 320 height 84
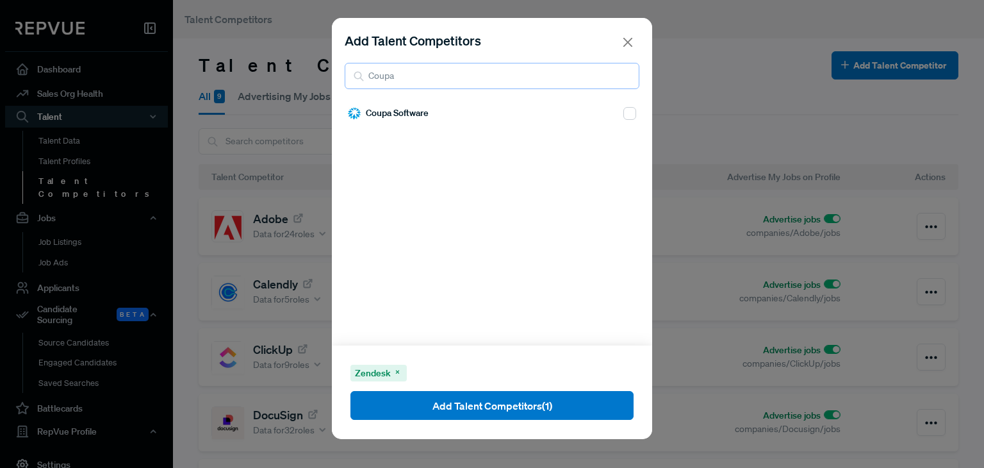
click at [450, 72] on input "Coupa" at bounding box center [492, 76] width 295 height 26
click at [450, 72] on input "s" at bounding box center [492, 76] width 295 height 26
type input "servicenow"
click at [623, 112] on input "checkbox" at bounding box center [629, 113] width 13 height 13
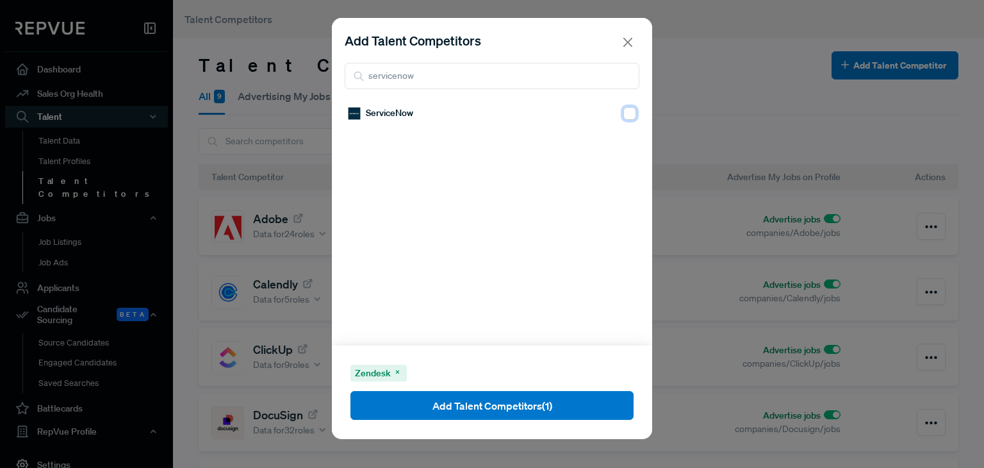
checkbox input "true"
click at [406, 63] on input "servicenow" at bounding box center [492, 76] width 295 height 26
type input "tableau"
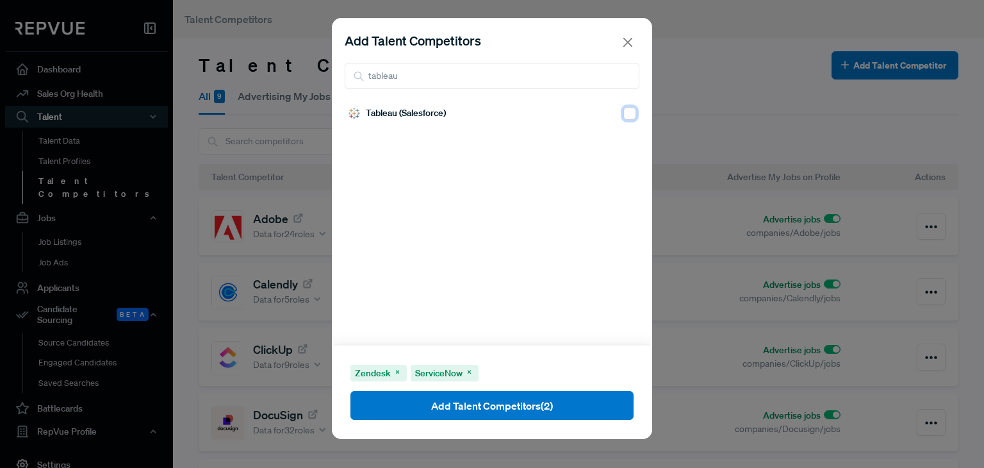
click at [623, 113] on input "checkbox" at bounding box center [629, 113] width 13 height 13
checkbox input "true"
click at [515, 75] on input "tableau" at bounding box center [492, 76] width 295 height 26
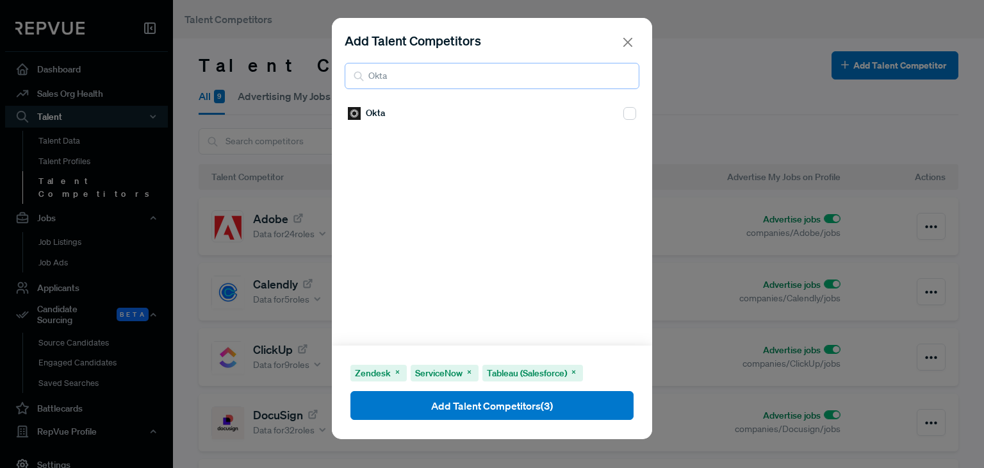
type input "Okta"
click at [623, 116] on input "checkbox" at bounding box center [629, 113] width 13 height 13
checkbox input "true"
click at [365, 75] on input "Okta" at bounding box center [492, 76] width 295 height 26
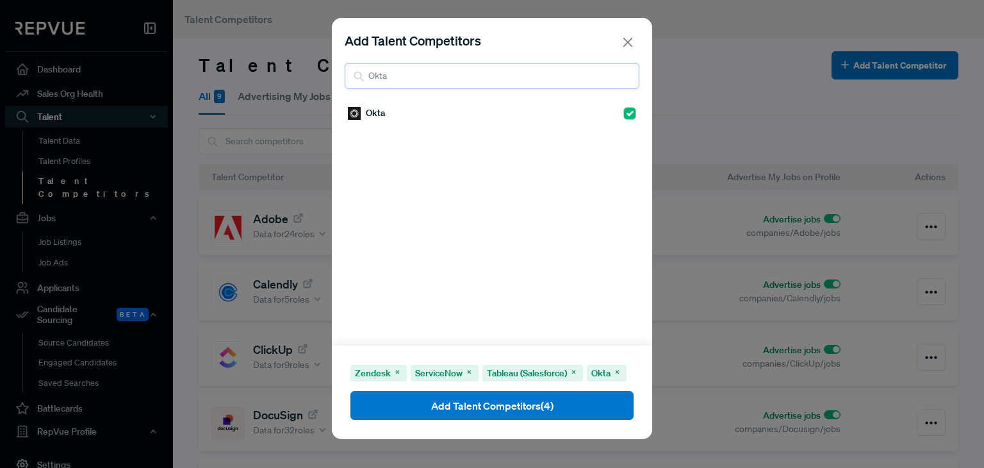
click at [365, 75] on input "Okta" at bounding box center [492, 76] width 295 height 26
type input "Asana"
click at [623, 111] on input "checkbox" at bounding box center [629, 113] width 13 height 13
checkbox input "true"
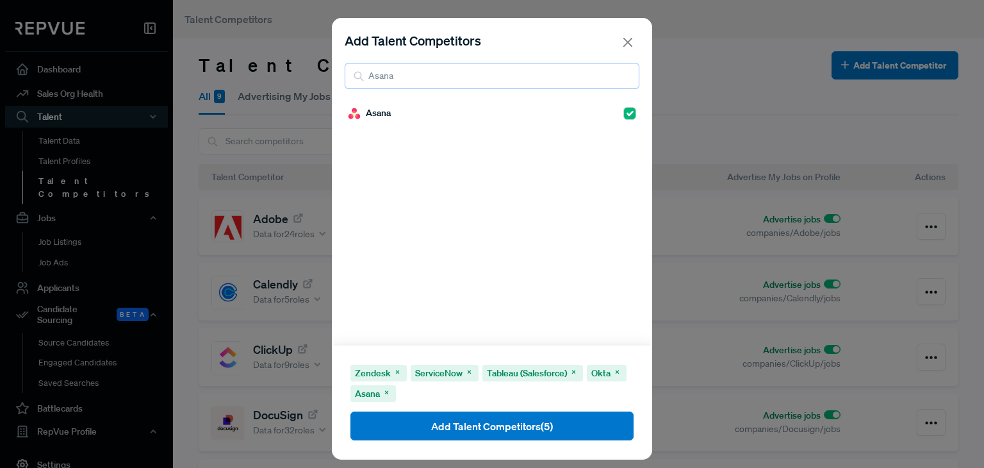
click at [455, 79] on input "Asana" at bounding box center [492, 76] width 295 height 26
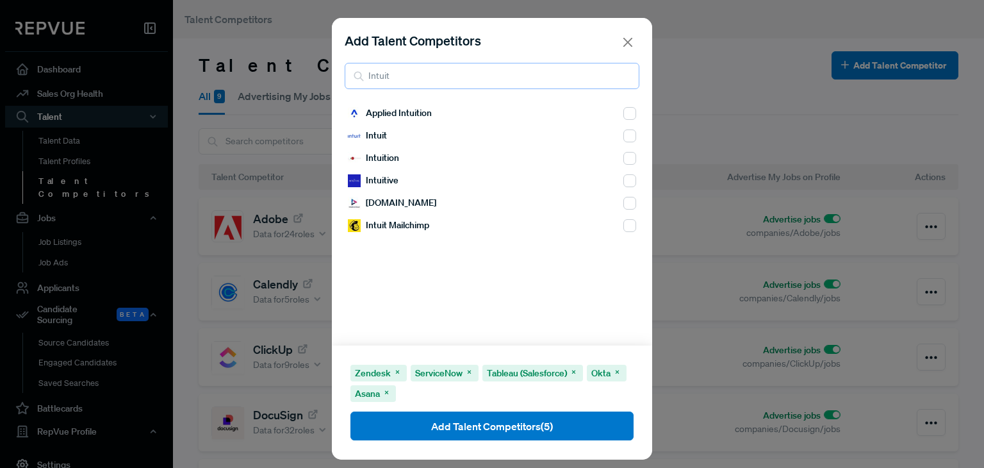
type input "Intuit"
click at [623, 135] on input "checkbox" at bounding box center [629, 135] width 13 height 13
checkbox input "true"
click at [447, 70] on input "Intuit" at bounding box center [492, 76] width 295 height 26
type input "I"
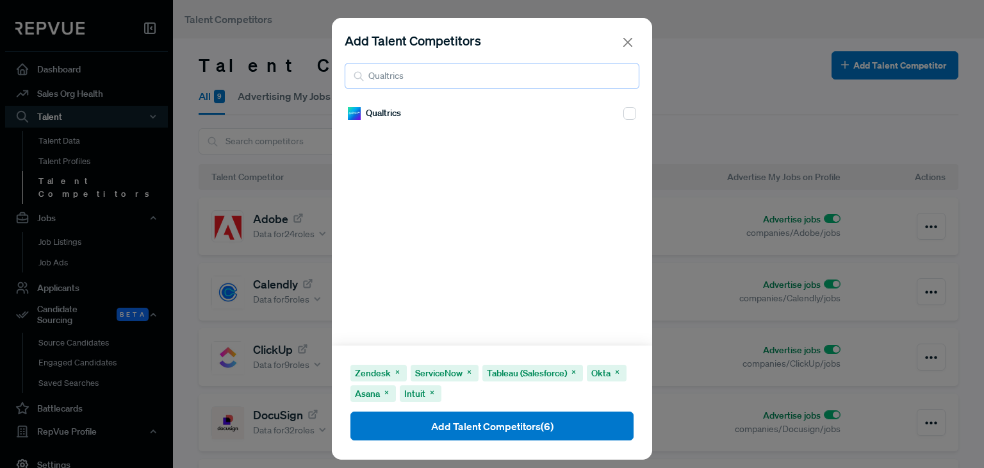
type input "Qualtrics"
click at [623, 111] on input "checkbox" at bounding box center [629, 113] width 13 height 13
checkbox input "true"
click at [426, 72] on input "Qualtrics" at bounding box center [492, 76] width 295 height 26
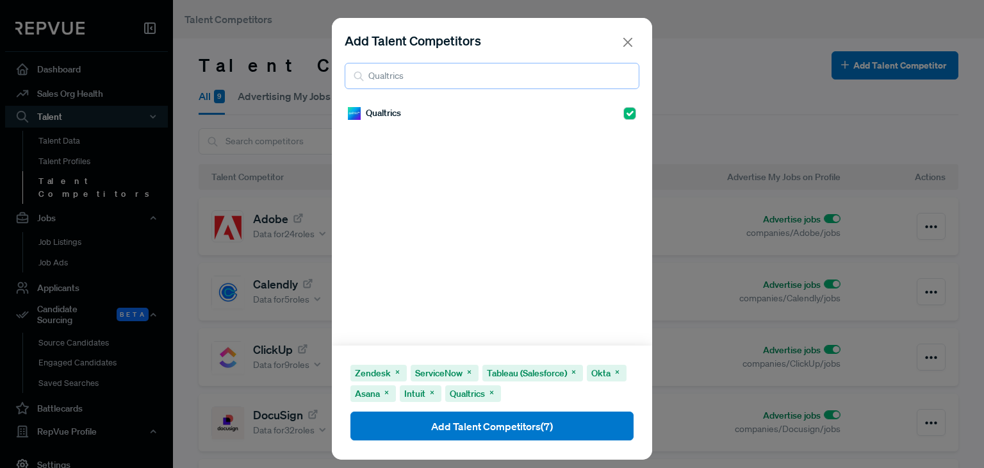
click at [426, 72] on input "Qualtrics" at bounding box center [492, 76] width 295 height 26
type input "Atlassian"
click at [623, 111] on input "checkbox" at bounding box center [629, 113] width 13 height 13
checkbox input "true"
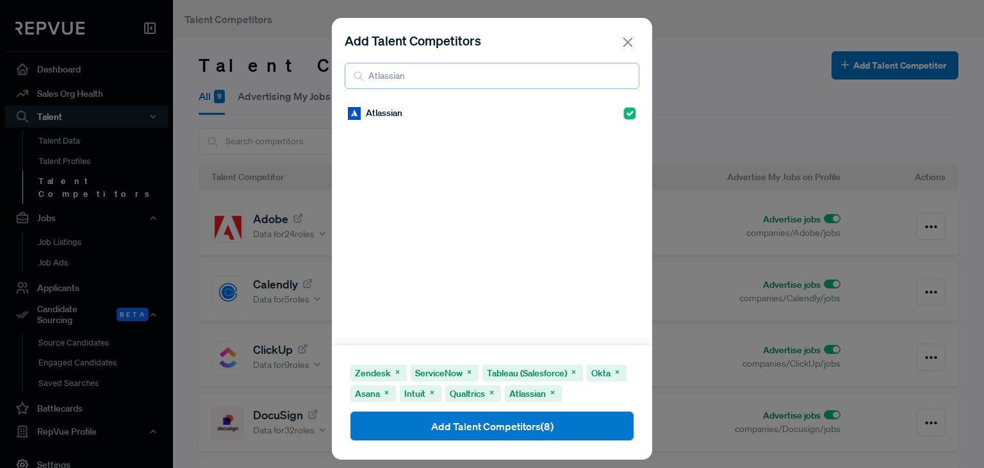
click at [451, 70] on input "Atlassian" at bounding box center [492, 76] width 295 height 26
type input "MongoDB"
click at [623, 108] on input "checkbox" at bounding box center [629, 113] width 13 height 13
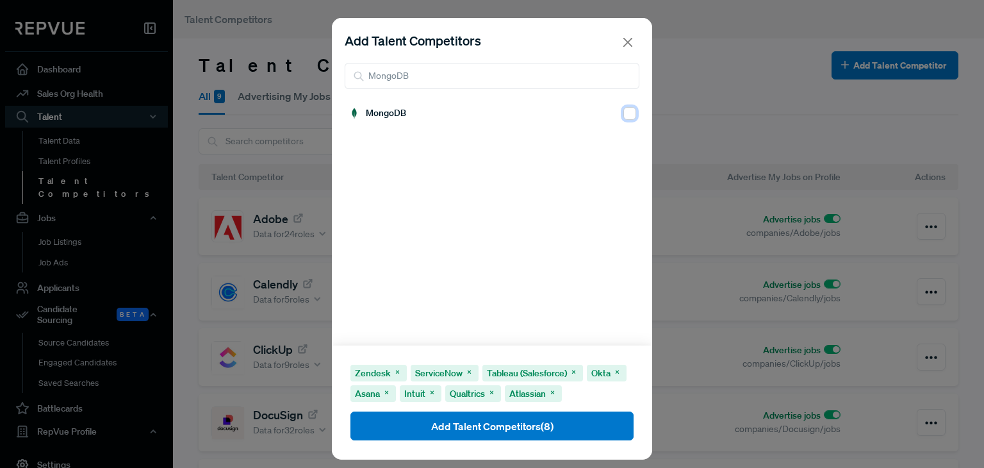
checkbox input "true"
click at [583, 231] on div "MongoDB" at bounding box center [492, 223] width 320 height 243
click at [520, 73] on input "MongoDB" at bounding box center [492, 76] width 295 height 26
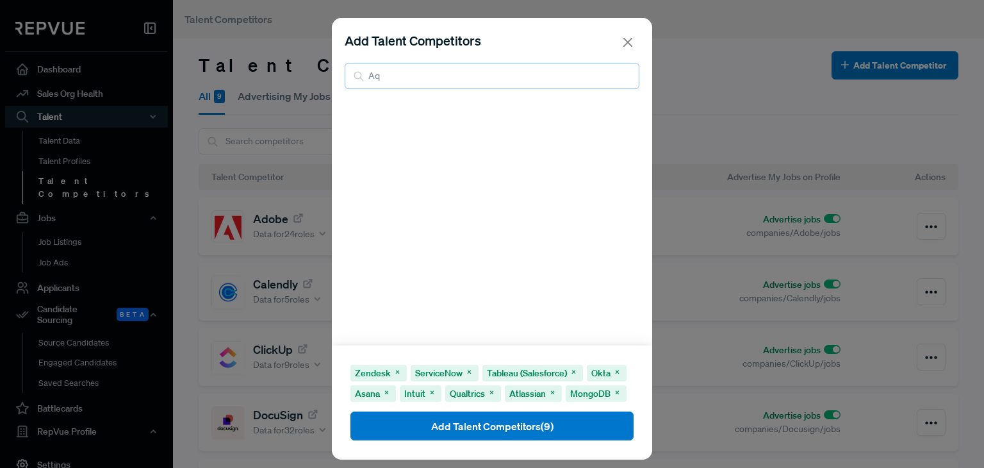
type input "A"
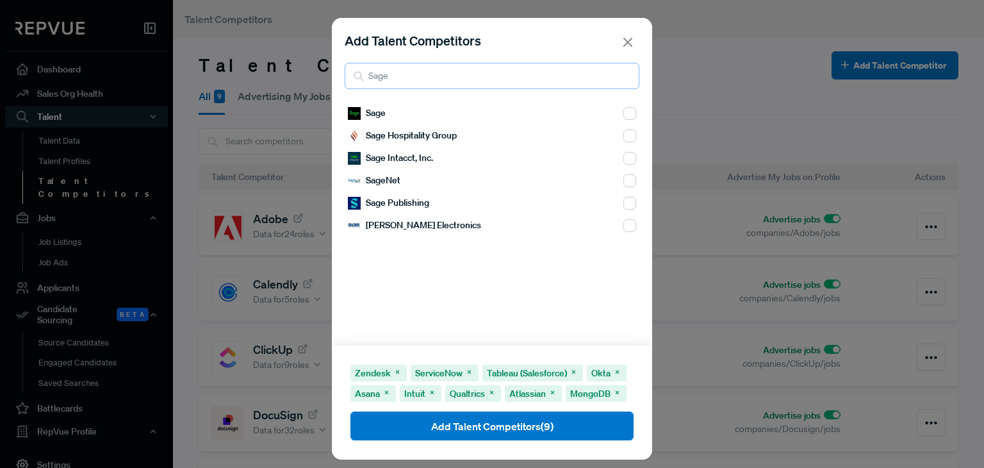
type input "Sage"
click at [623, 109] on input "checkbox" at bounding box center [629, 113] width 13 height 13
checkbox input "true"
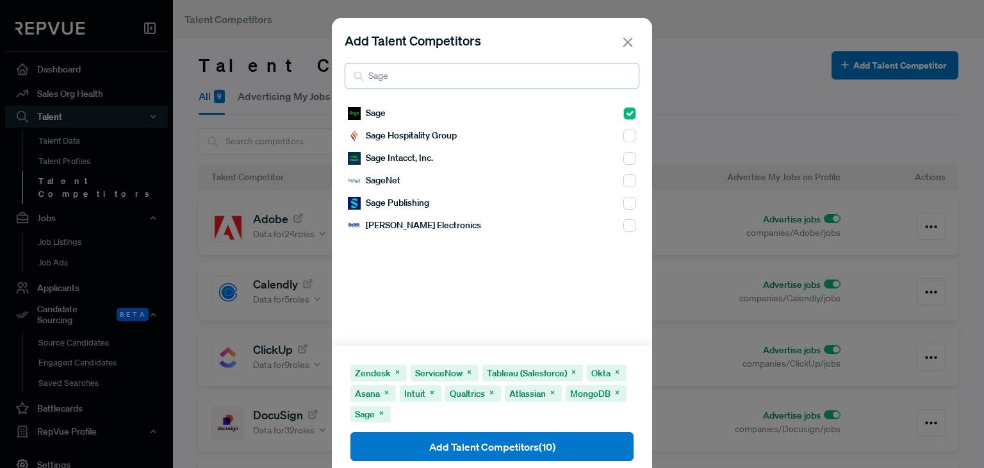
click at [368, 81] on input "Sage" at bounding box center [492, 76] width 295 height 26
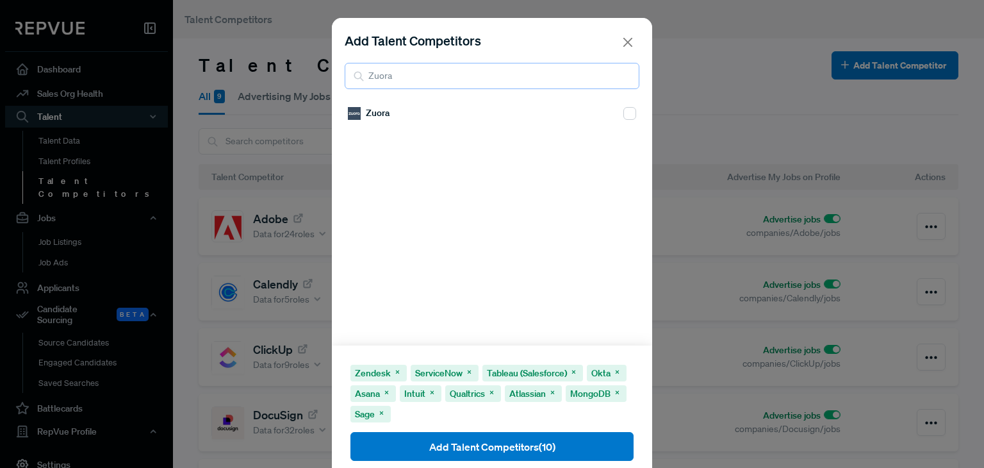
type input "Zuora"
click at [623, 111] on input "checkbox" at bounding box center [629, 113] width 13 height 13
checkbox input "true"
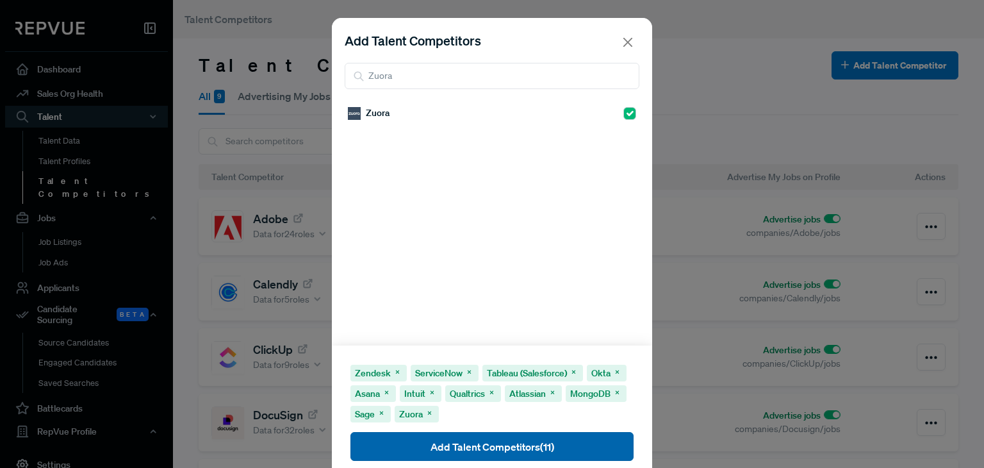
click at [453, 448] on button "Add Talent Competitors (11)" at bounding box center [491, 446] width 283 height 29
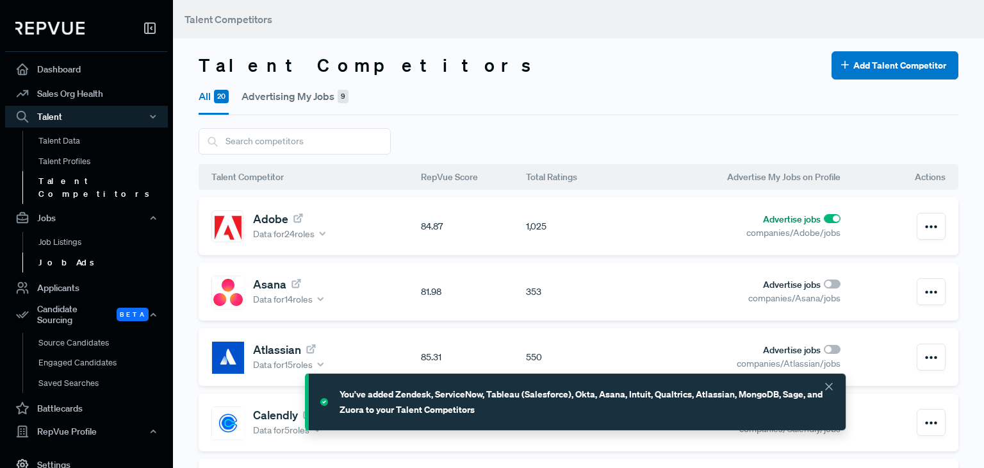
click at [57, 252] on link "Job Ads" at bounding box center [103, 262] width 163 height 21
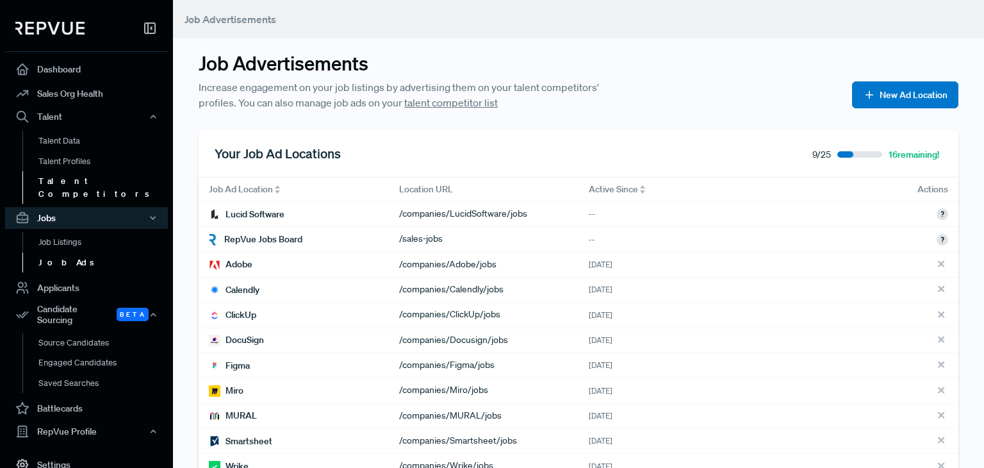
click at [59, 179] on link "Talent Competitors" at bounding box center [103, 187] width 163 height 33
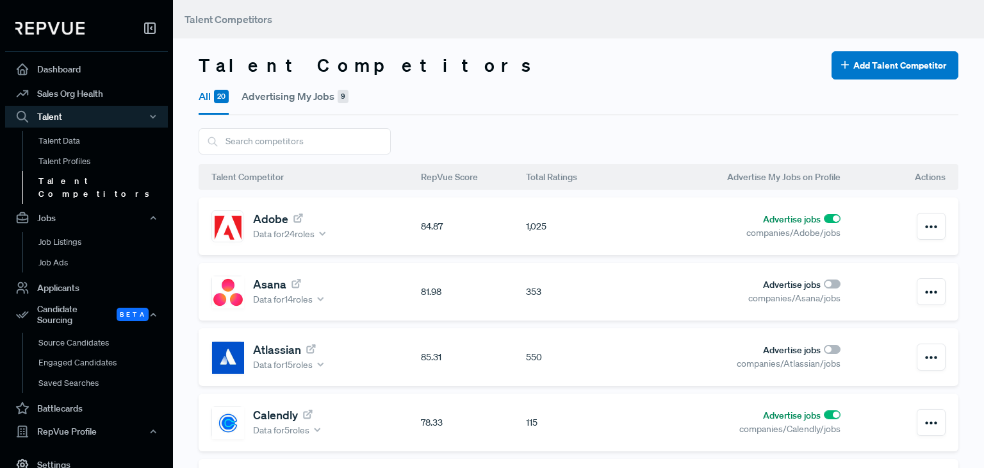
click at [824, 285] on input "checkbox" at bounding box center [832, 283] width 17 height 9
checkbox input "true"
click at [822, 353] on div "Advertise jobs" at bounding box center [735, 349] width 209 height 13
click at [824, 349] on input "checkbox" at bounding box center [832, 349] width 17 height 9
checkbox input "true"
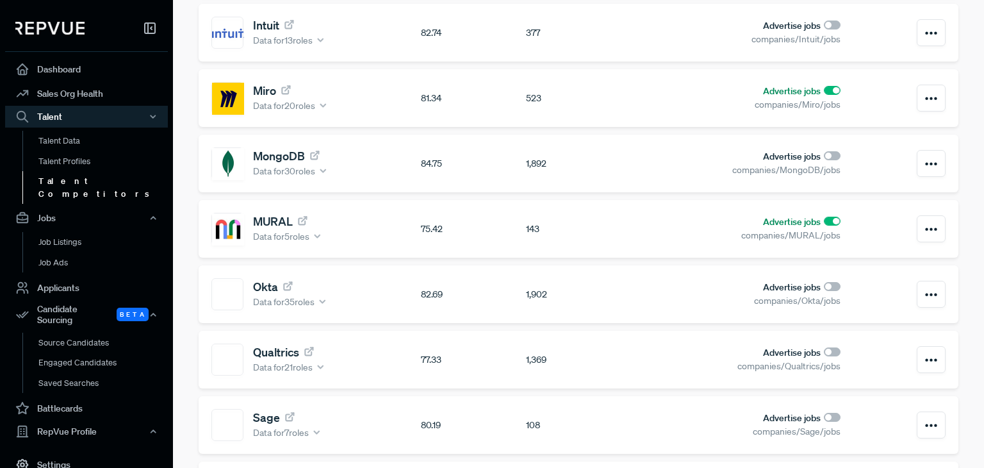
scroll to position [618, 0]
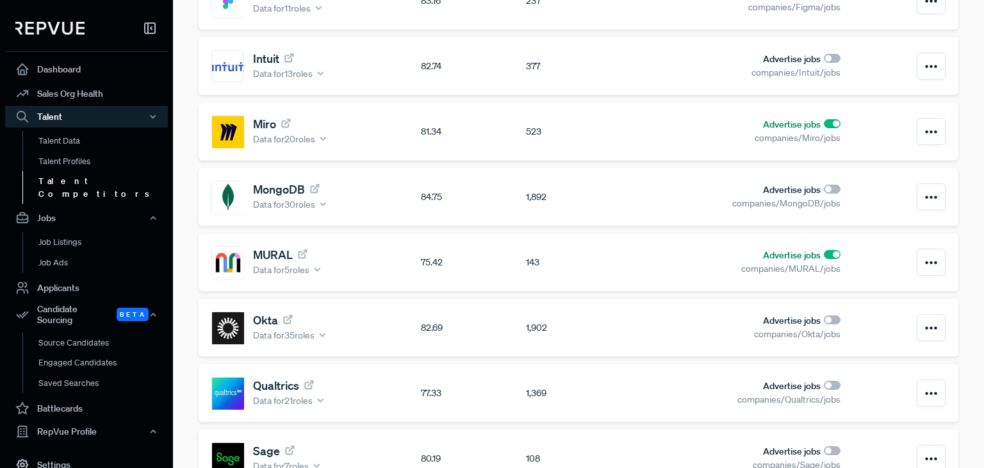
click at [824, 62] on input "checkbox" at bounding box center [832, 58] width 17 height 9
checkbox input "true"
click at [824, 318] on input "checkbox" at bounding box center [832, 319] width 17 height 9
checkbox input "true"
click at [824, 382] on input "checkbox" at bounding box center [832, 385] width 17 height 9
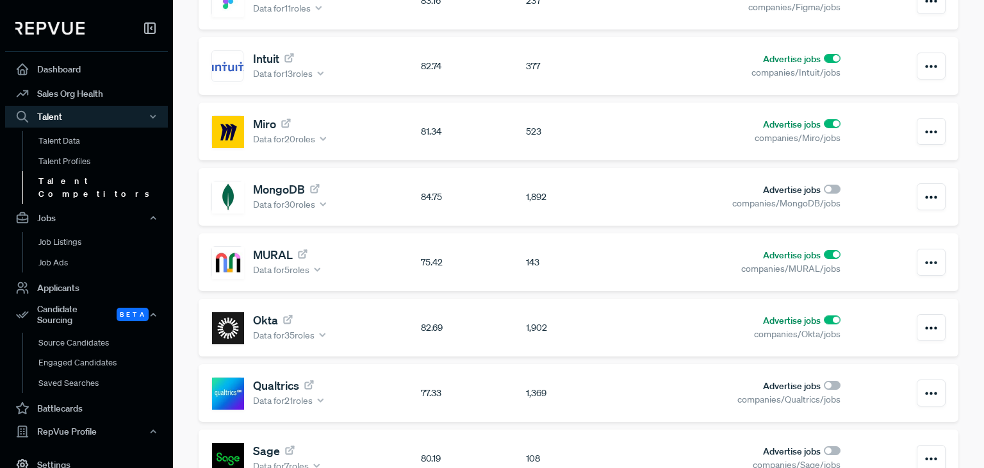
checkbox input "true"
click at [824, 449] on input "checkbox" at bounding box center [832, 450] width 17 height 9
checkbox input "true"
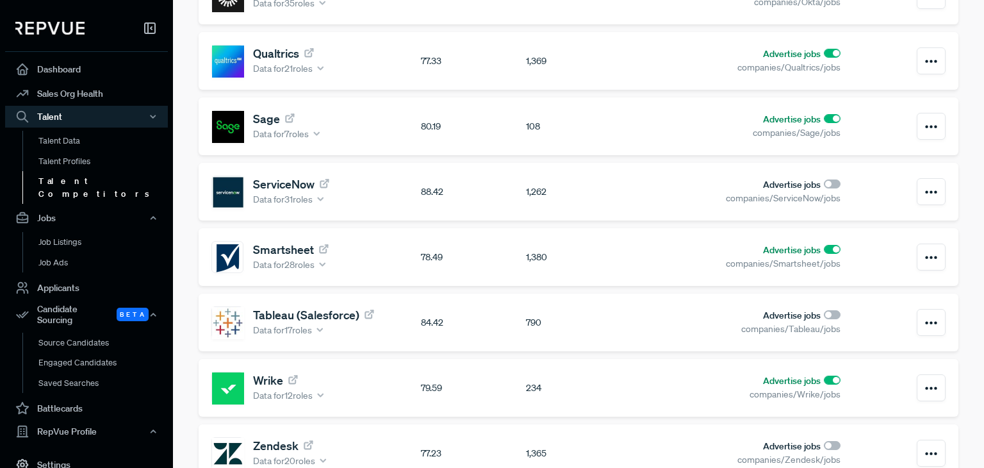
scroll to position [953, 0]
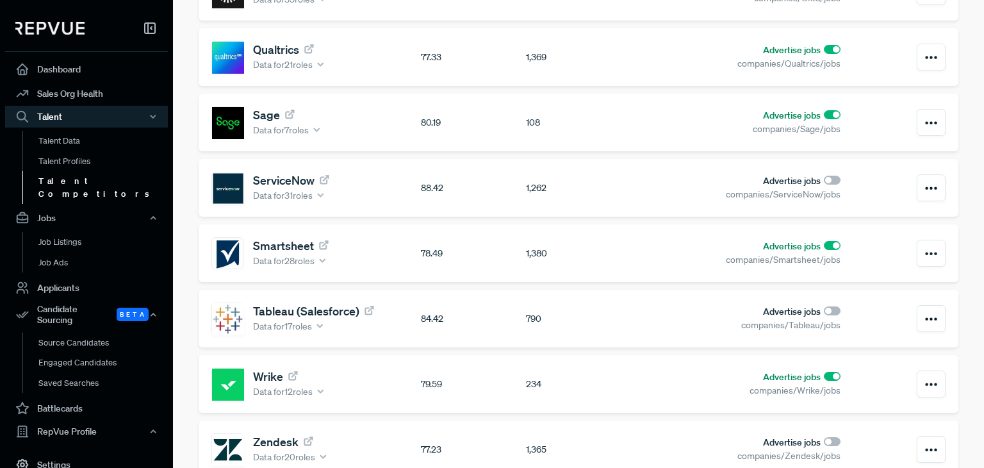
click at [824, 177] on input "checkbox" at bounding box center [832, 180] width 17 height 9
checkbox input "true"
click at [824, 308] on input "checkbox" at bounding box center [832, 310] width 17 height 9
checkbox input "true"
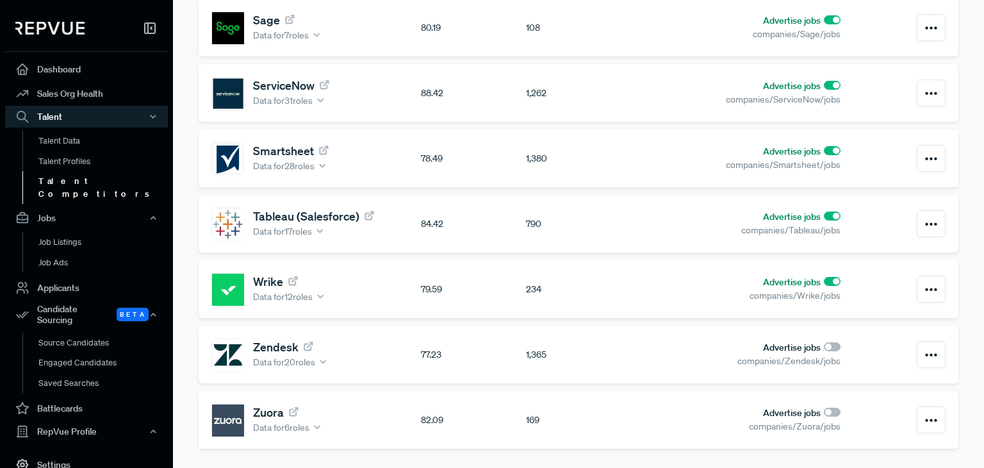
click at [824, 342] on input "checkbox" at bounding box center [832, 346] width 17 height 9
checkbox input "true"
click at [824, 410] on input "checkbox" at bounding box center [832, 411] width 17 height 9
checkbox input "true"
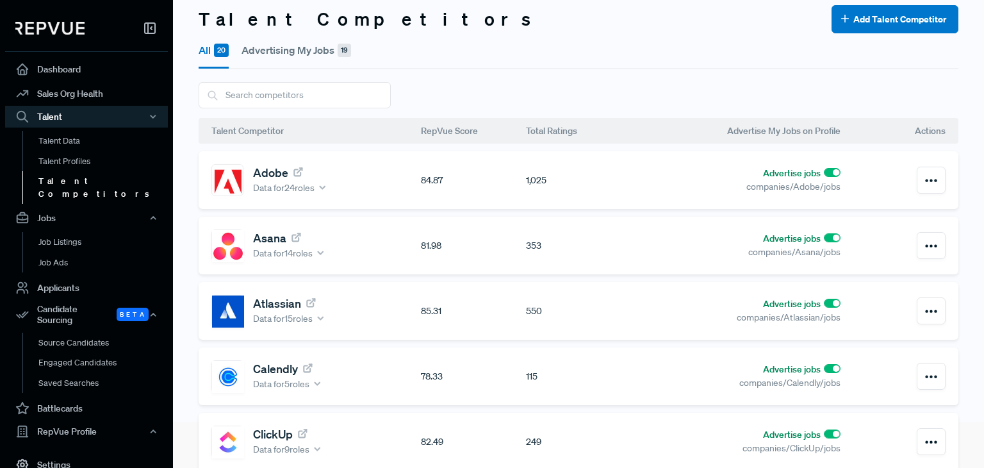
scroll to position [0, 0]
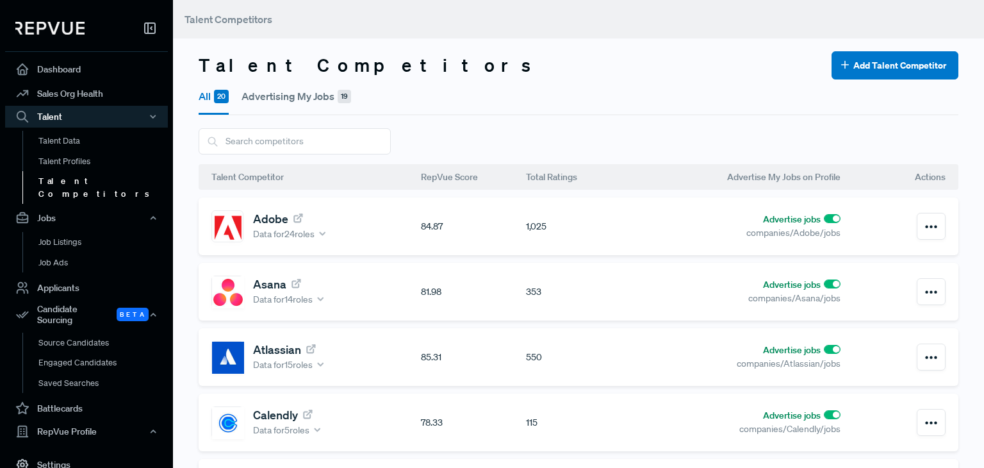
click at [297, 103] on button "Advertising My Jobs 19" at bounding box center [297, 95] width 110 height 33
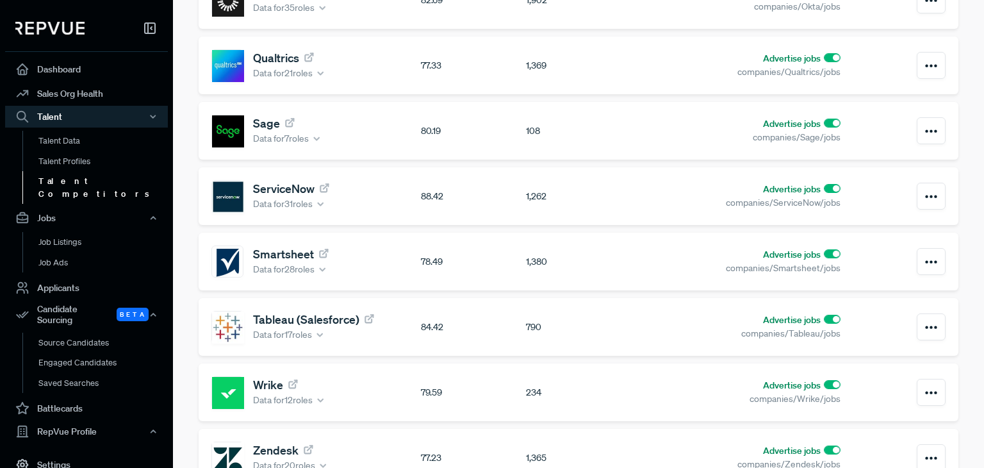
scroll to position [1024, 0]
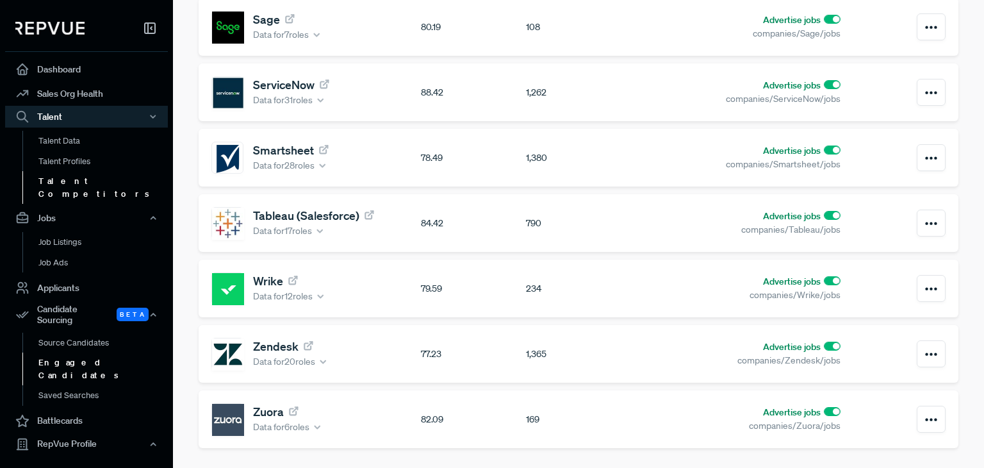
click at [69, 352] on link "Engaged Candidates" at bounding box center [103, 368] width 163 height 33
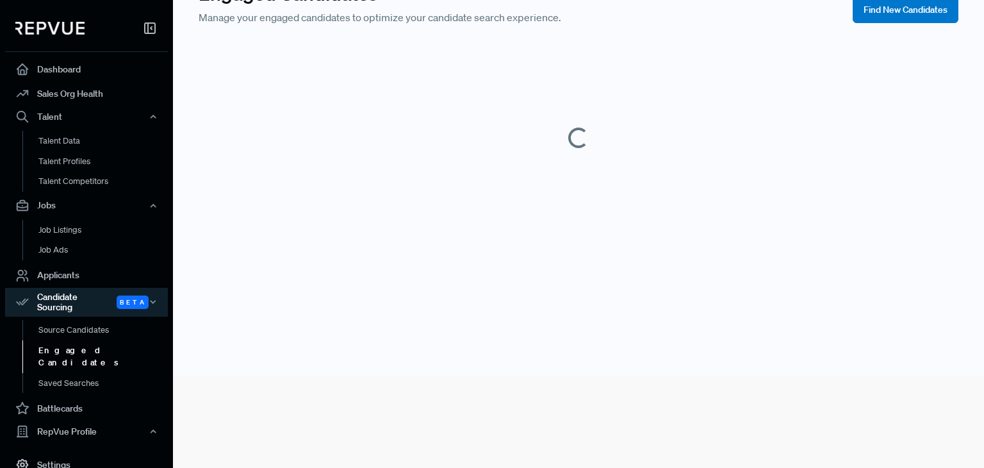
scroll to position [72, 0]
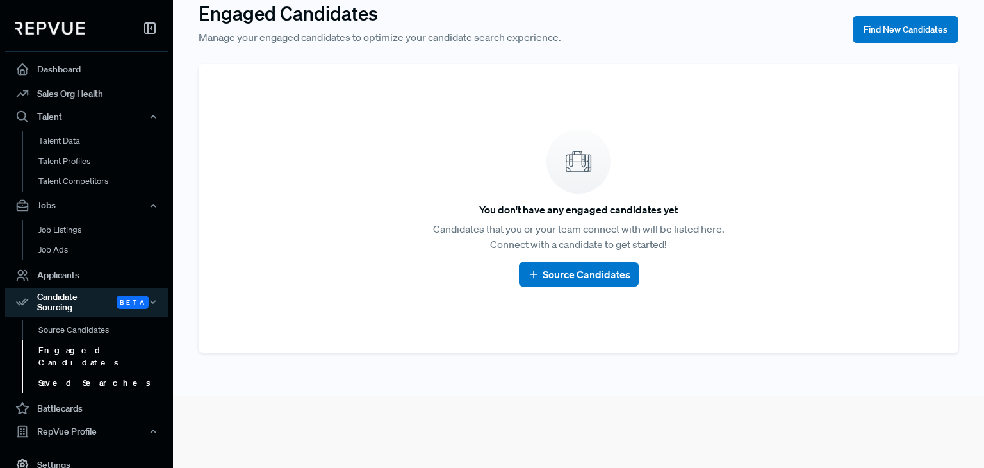
click at [76, 373] on link "Saved Searches" at bounding box center [103, 383] width 163 height 21
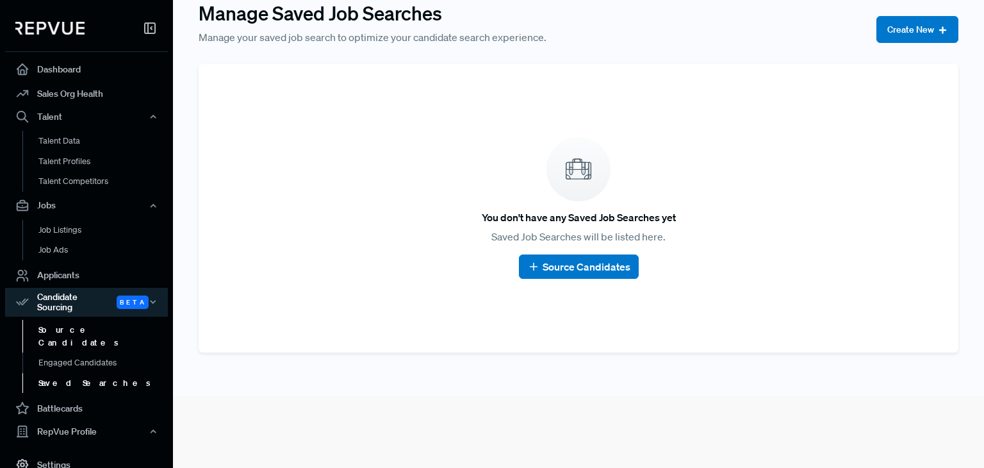
click at [82, 330] on link "Source Candidates" at bounding box center [103, 336] width 163 height 33
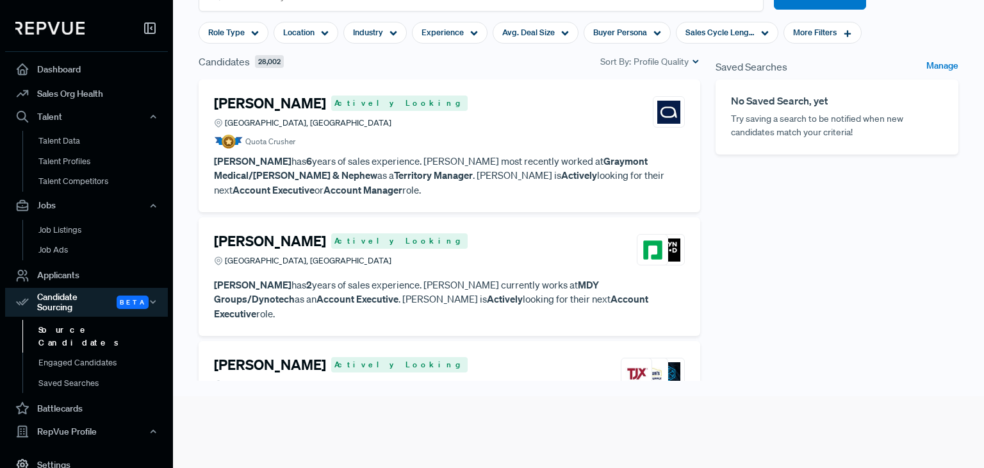
click at [486, 133] on article "[PERSON_NAME] Actively Looking [GEOGRAPHIC_DATA], [GEOGRAPHIC_DATA] Quota Crush…" at bounding box center [449, 122] width 471 height 54
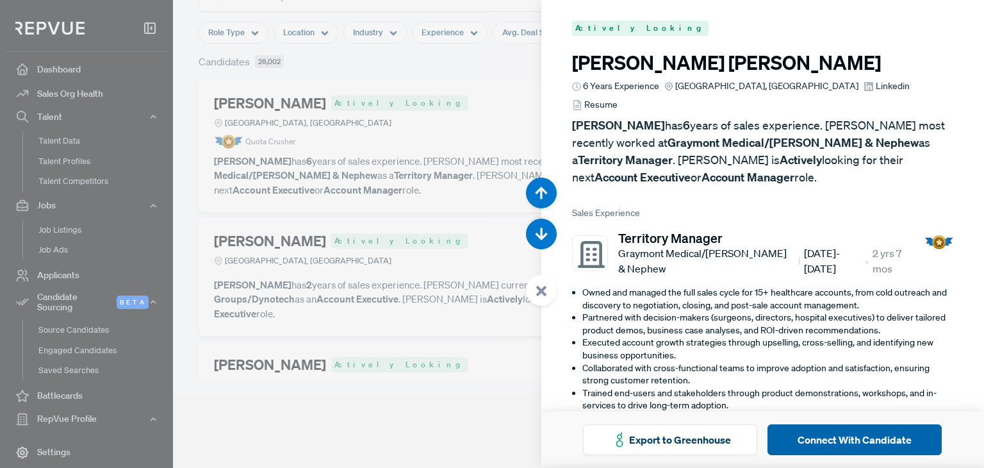
click at [835, 441] on button "Connect With Candidate" at bounding box center [854, 439] width 174 height 31
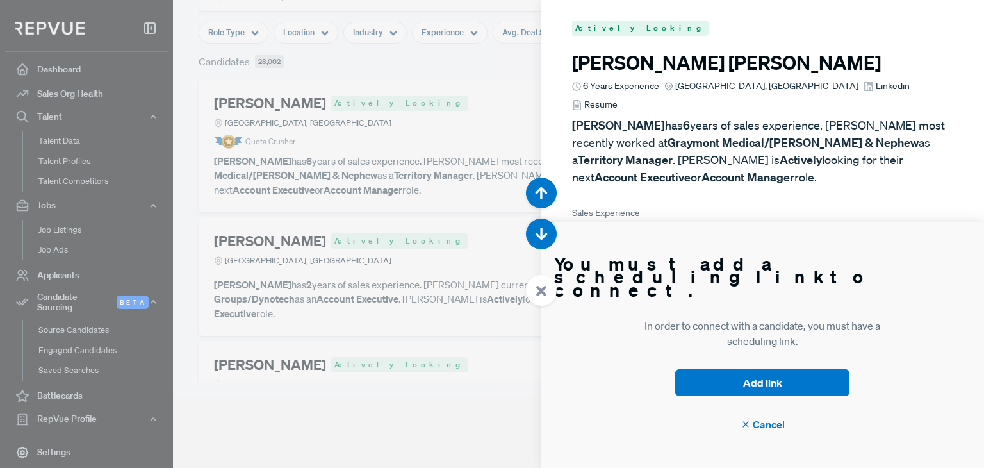
click at [775, 423] on span "Cancel" at bounding box center [763, 423] width 44 height 15
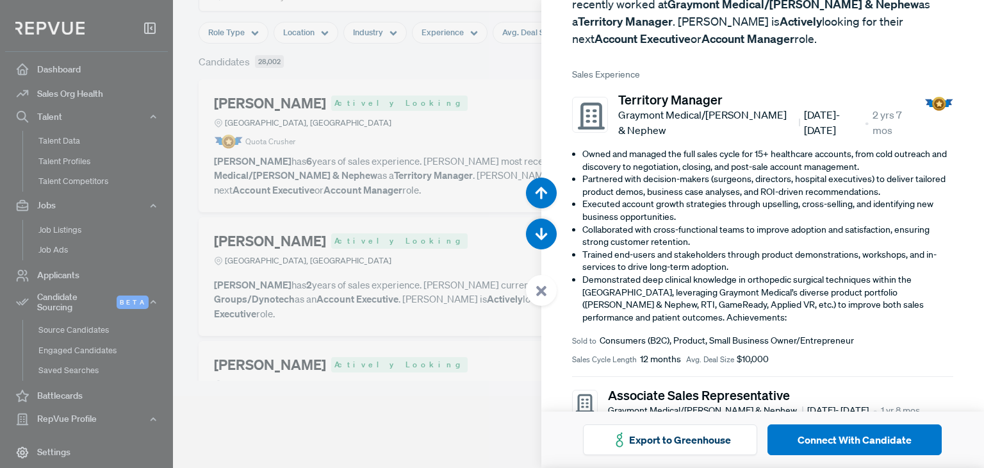
scroll to position [123, 0]
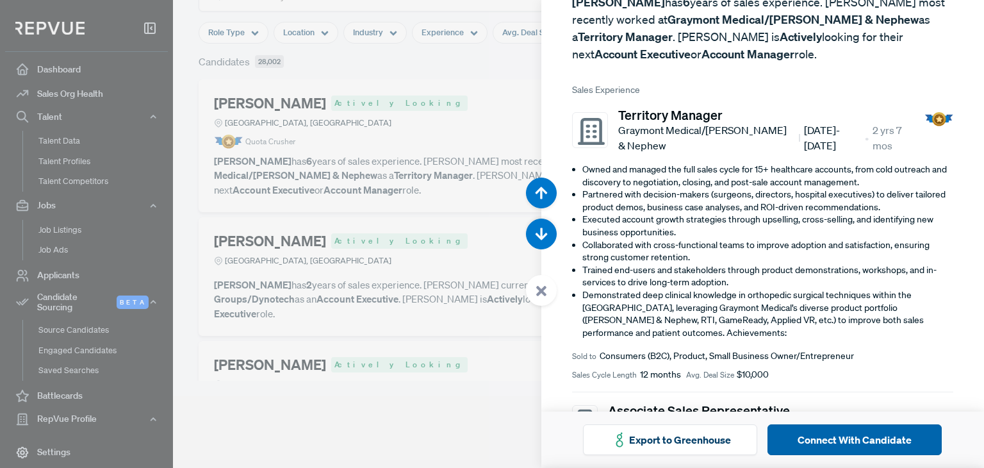
click at [846, 447] on button "Connect With Candidate" at bounding box center [854, 439] width 174 height 31
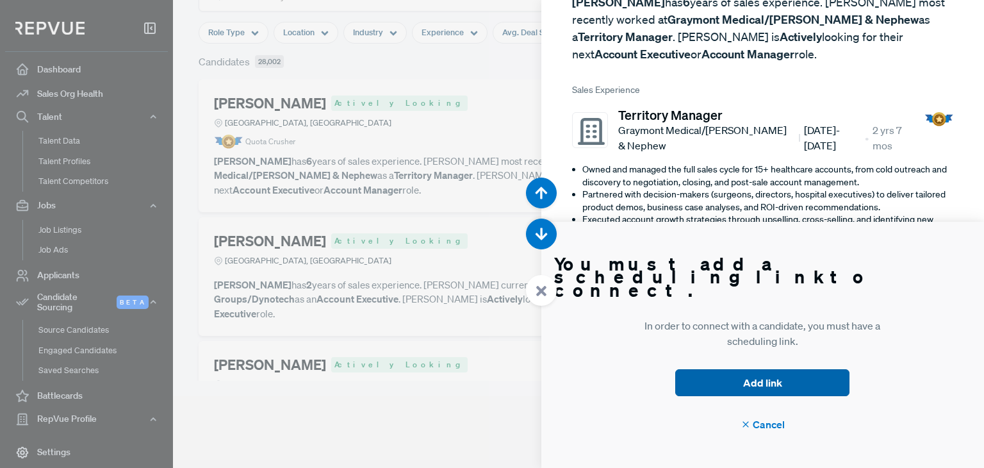
click at [754, 379] on button "Add link" at bounding box center [762, 382] width 174 height 27
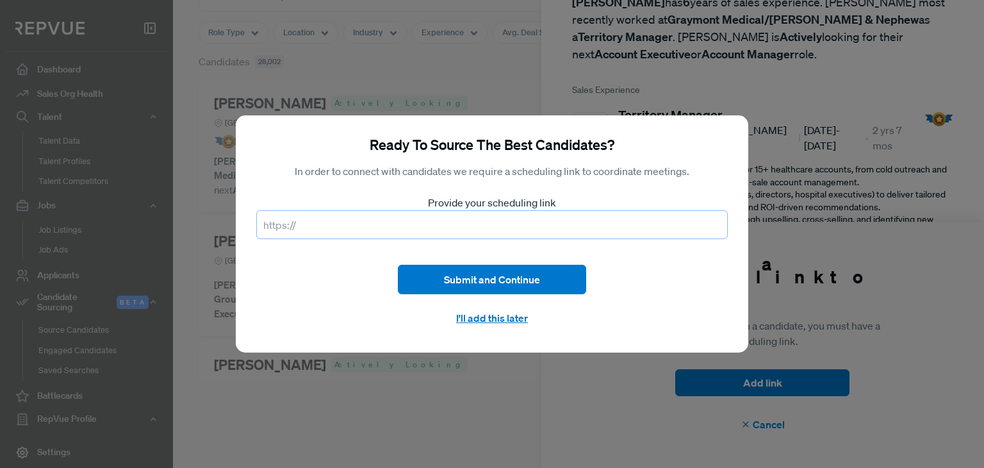
click at [432, 228] on input "text" at bounding box center [492, 224] width 472 height 29
click at [402, 421] on div "Ready To Source The Best Candidates? In order to connect with candidates we req…" at bounding box center [492, 234] width 984 height 468
click at [767, 243] on div "Ready To Source The Best Candidates? In order to connect with candidates we req…" at bounding box center [492, 234] width 984 height 468
click at [486, 390] on div "Ready To Source The Best Candidates? In order to connect with candidates we req…" at bounding box center [492, 234] width 984 height 468
click at [513, 364] on div "Ready To Source The Best Candidates? In order to connect with candidates we req…" at bounding box center [492, 234] width 984 height 468
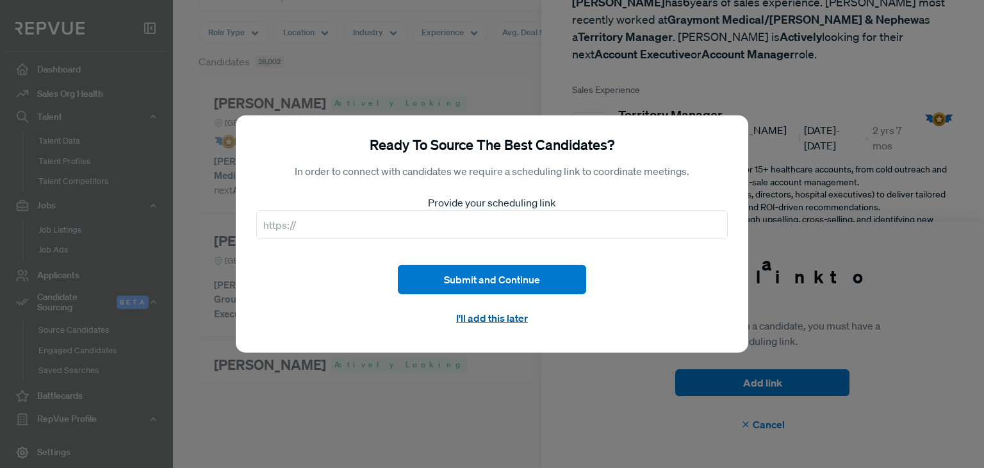
click at [513, 319] on button "I'll add this later" at bounding box center [492, 318] width 188 height 28
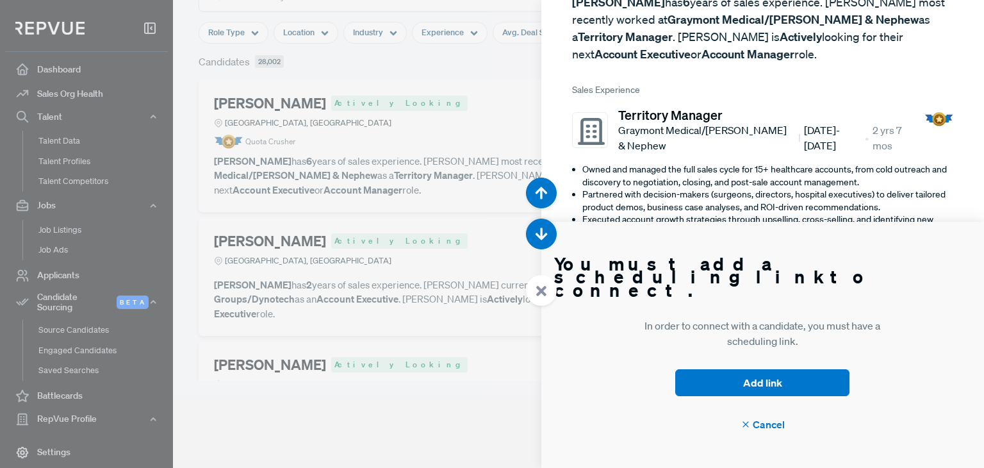
click at [766, 420] on span "Cancel" at bounding box center [763, 423] width 44 height 15
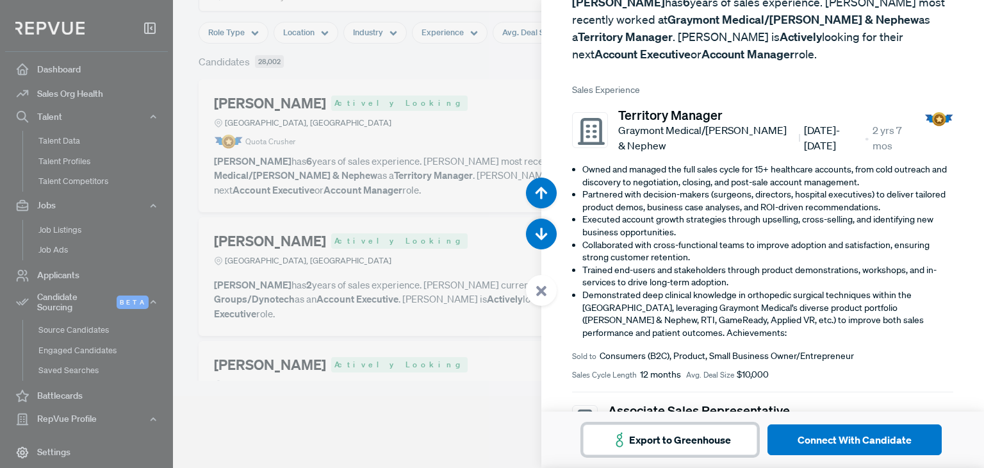
click at [635, 436] on button "Export to Greenhouse" at bounding box center [670, 439] width 174 height 31
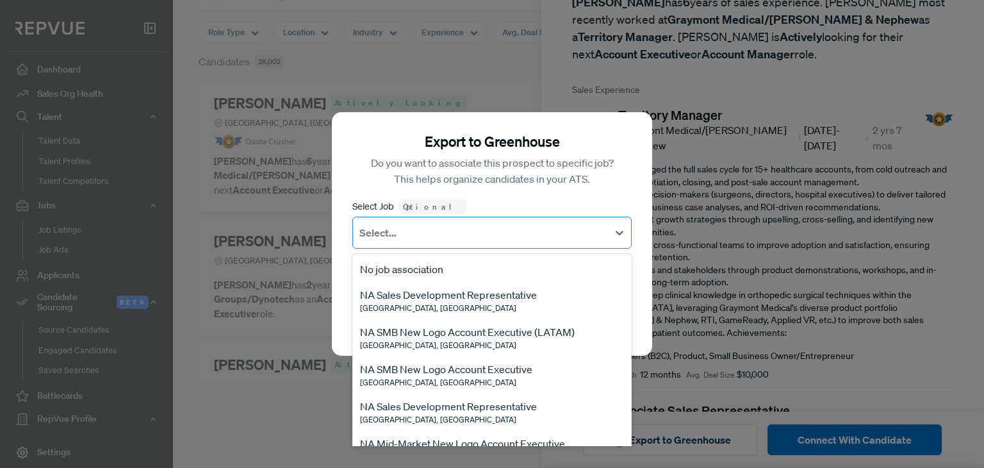
click at [560, 249] on div "Select..." at bounding box center [491, 233] width 279 height 32
click at [495, 346] on div "[GEOGRAPHIC_DATA], [GEOGRAPHIC_DATA]" at bounding box center [467, 346] width 215 height 12
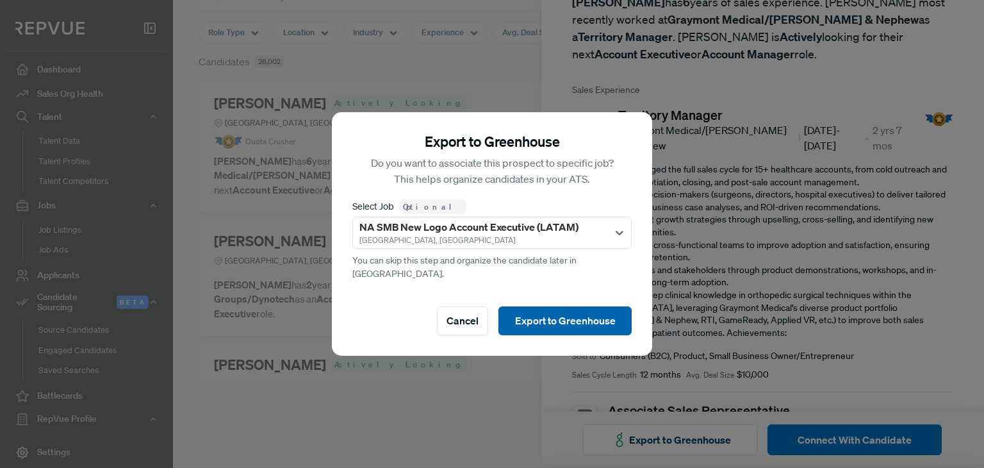
click at [548, 312] on button "Export to Greenhouse" at bounding box center [564, 320] width 133 height 29
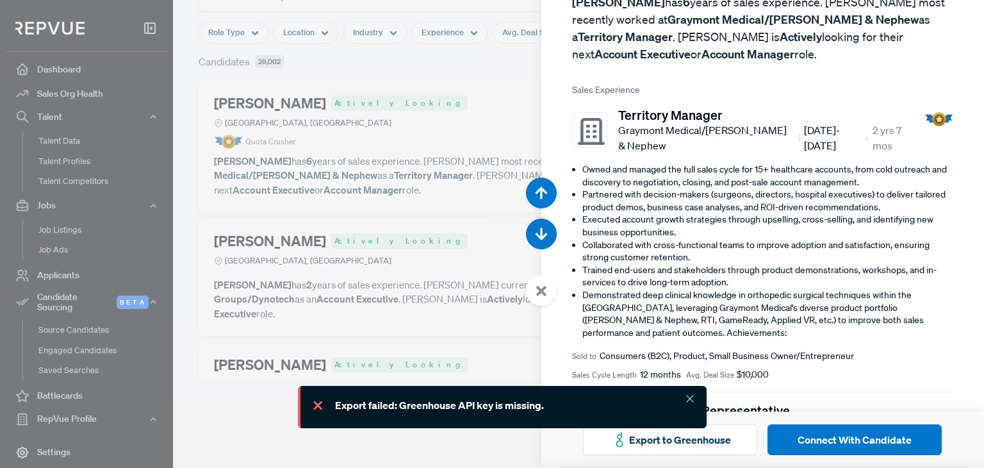
click at [668, 311] on li "Demonstrated deep clinical knowledge in orthopedic surgical techniques within t…" at bounding box center [767, 314] width 371 height 50
click at [687, 393] on icon at bounding box center [690, 398] width 13 height 13
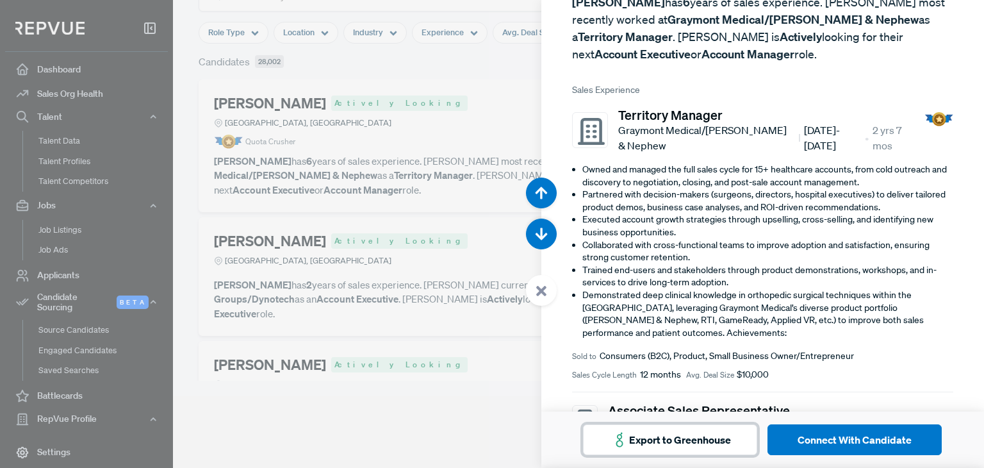
click at [700, 451] on button "Export to Greenhouse" at bounding box center [670, 439] width 174 height 31
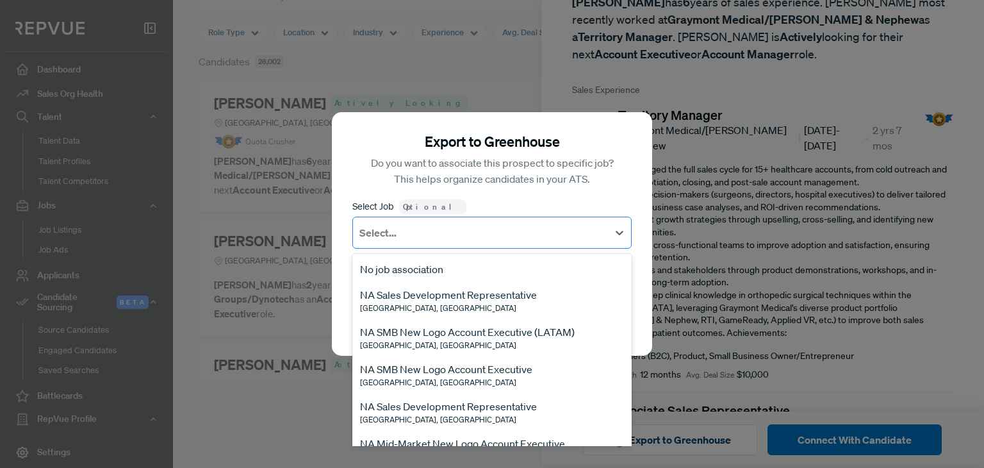
click at [525, 237] on div at bounding box center [480, 233] width 242 height 18
click at [511, 319] on div "NA Sales Development Representative [GEOGRAPHIC_DATA], [GEOGRAPHIC_DATA]" at bounding box center [491, 300] width 279 height 37
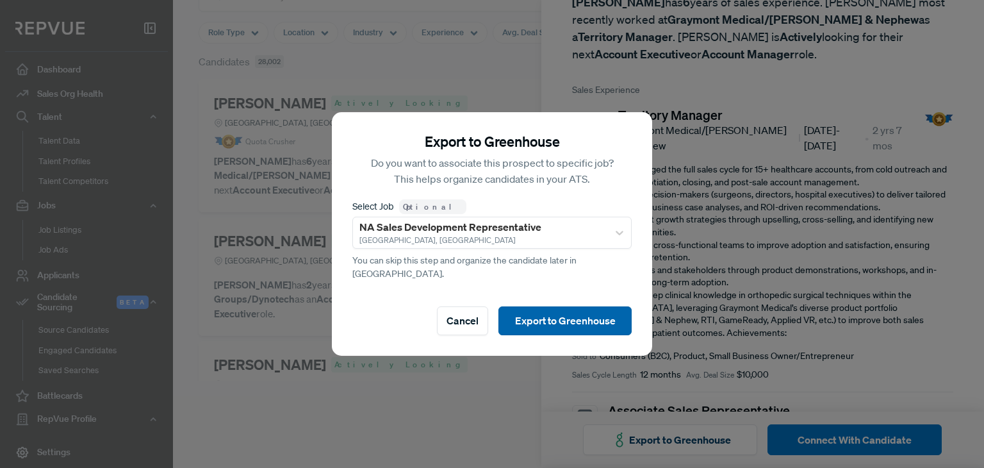
click at [569, 306] on button "Export to Greenhouse" at bounding box center [564, 320] width 133 height 29
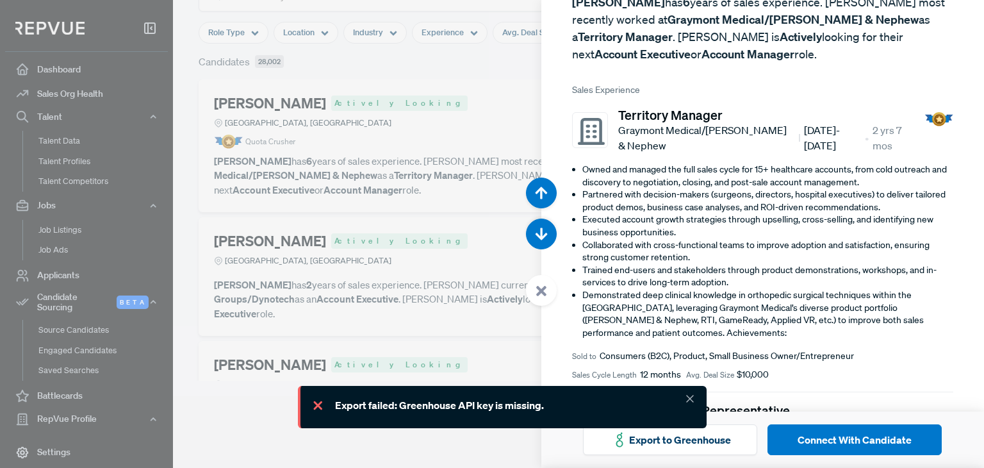
click at [523, 400] on div "Export failed: Greenhouse API key is missing." at bounding box center [439, 404] width 209 height 15
copy body "Export failed: Greenhouse API key is missing."
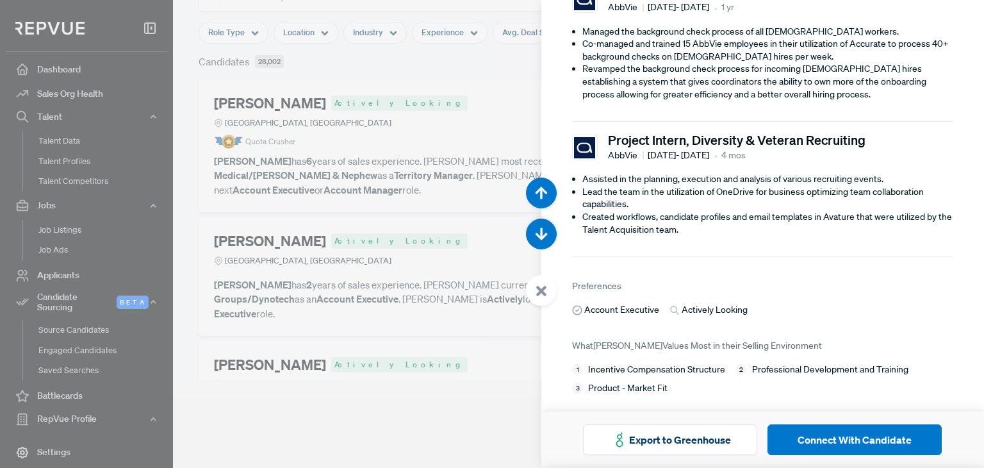
scroll to position [0, 0]
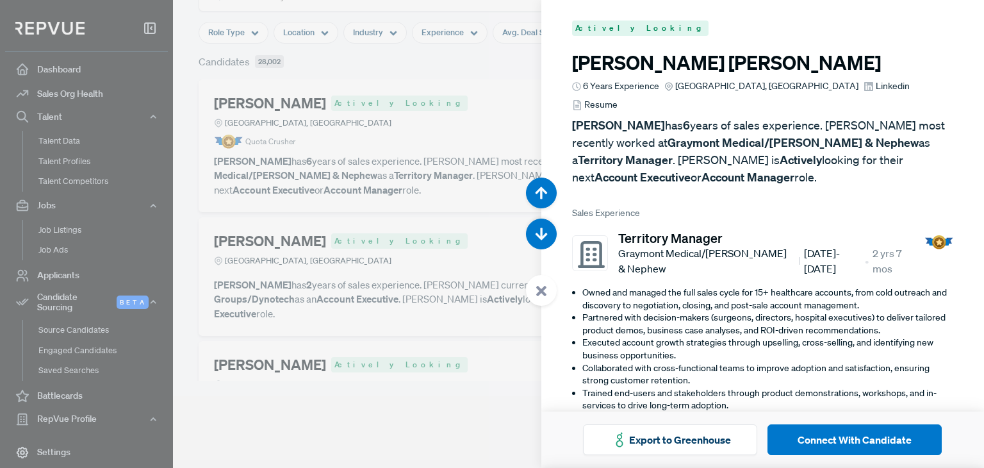
click at [618, 98] on span "Resume" at bounding box center [600, 104] width 33 height 13
drag, startPoint x: 702, startPoint y: 174, endPoint x: 723, endPoint y: 190, distance: 26.9
click at [723, 206] on span "Sales Experience" at bounding box center [762, 212] width 381 height 13
click at [668, 442] on button "Export to Greenhouse" at bounding box center [670, 439] width 174 height 31
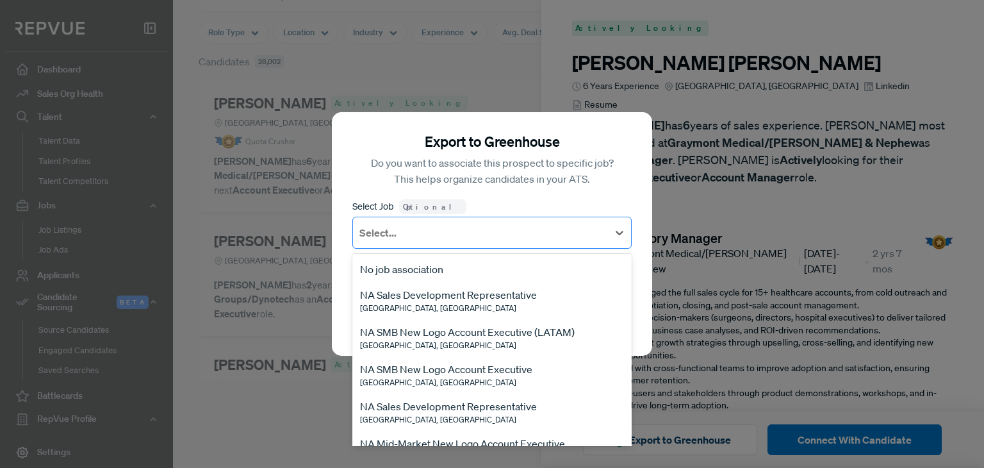
click at [427, 242] on div at bounding box center [480, 233] width 242 height 18
click at [444, 313] on span "[GEOGRAPHIC_DATA], [GEOGRAPHIC_DATA]" at bounding box center [438, 307] width 156 height 11
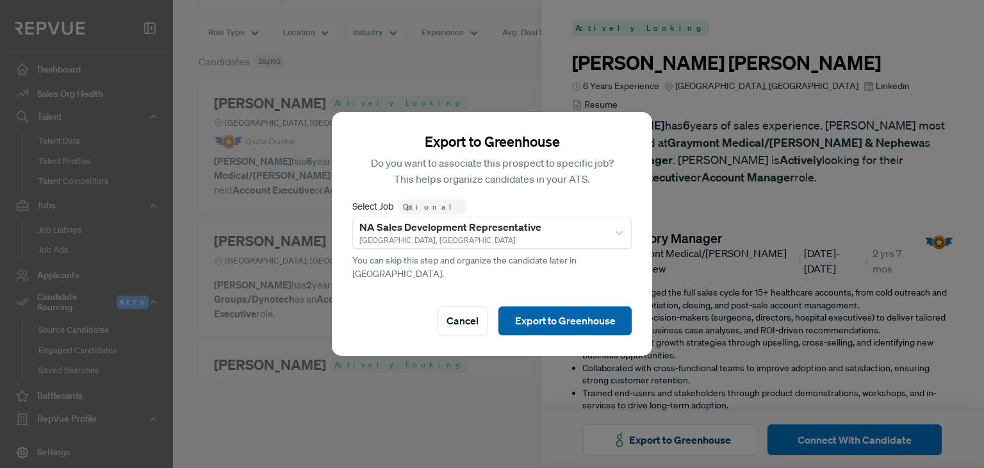
click at [574, 316] on button "Export to Greenhouse" at bounding box center [564, 320] width 133 height 29
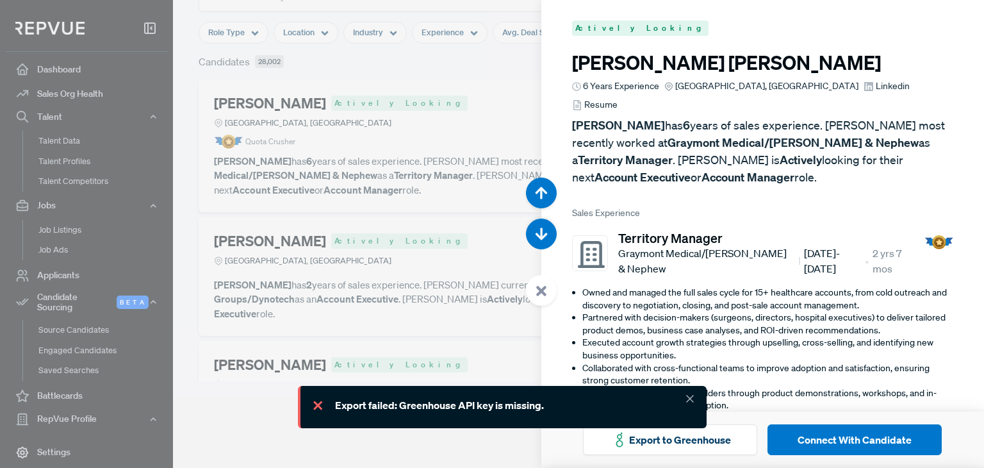
click at [541, 293] on icon at bounding box center [542, 291] width 12 height 12
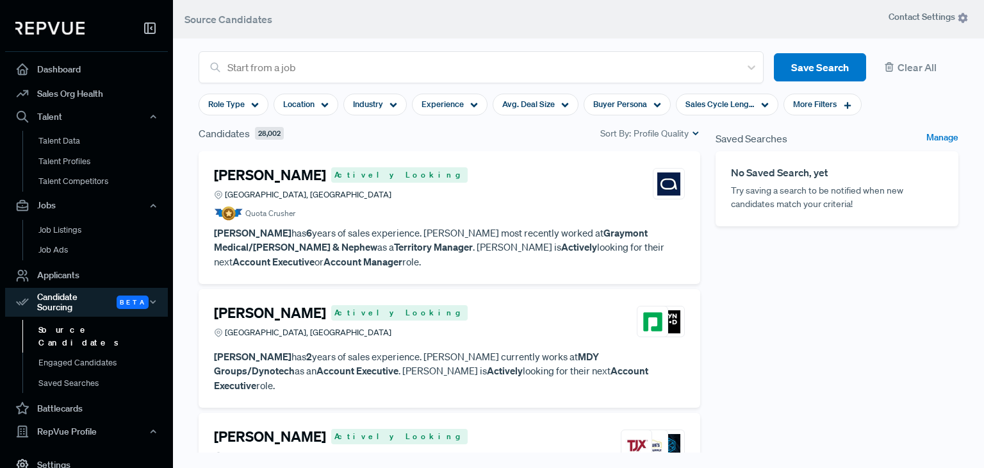
click at [427, 325] on div "[PERSON_NAME] Actively Looking [GEOGRAPHIC_DATA], [GEOGRAPHIC_DATA]" at bounding box center [449, 321] width 471 height 35
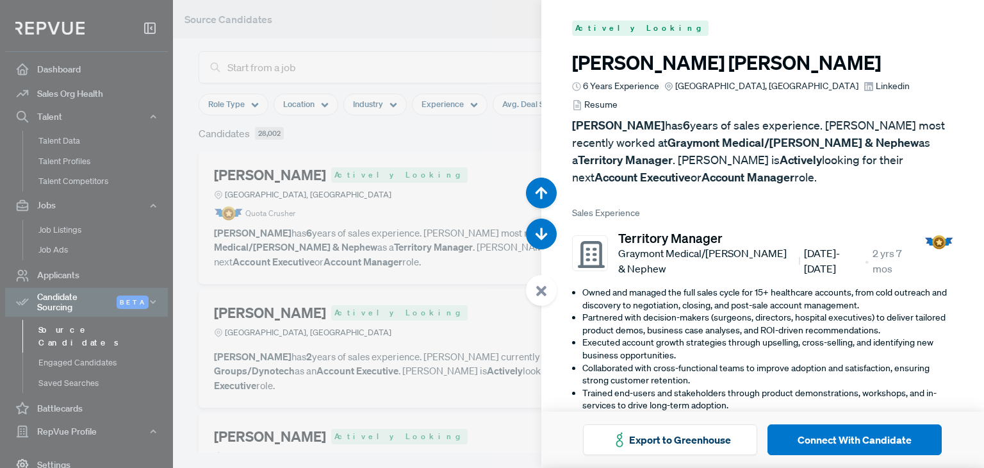
scroll to position [467, 0]
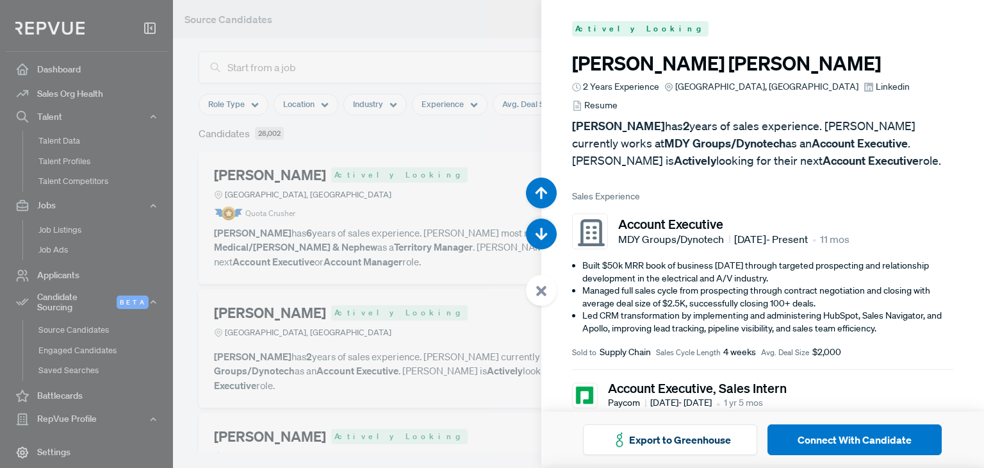
click at [302, 447] on div at bounding box center [492, 234] width 984 height 468
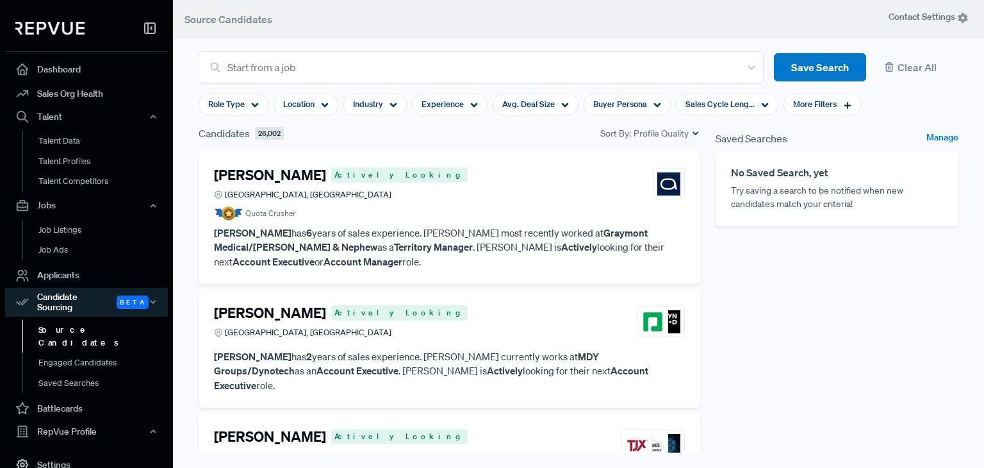
click at [414, 428] on div "[PERSON_NAME] Actively Looking [GEOGRAPHIC_DATA], [GEOGRAPHIC_DATA]" at bounding box center [449, 445] width 471 height 35
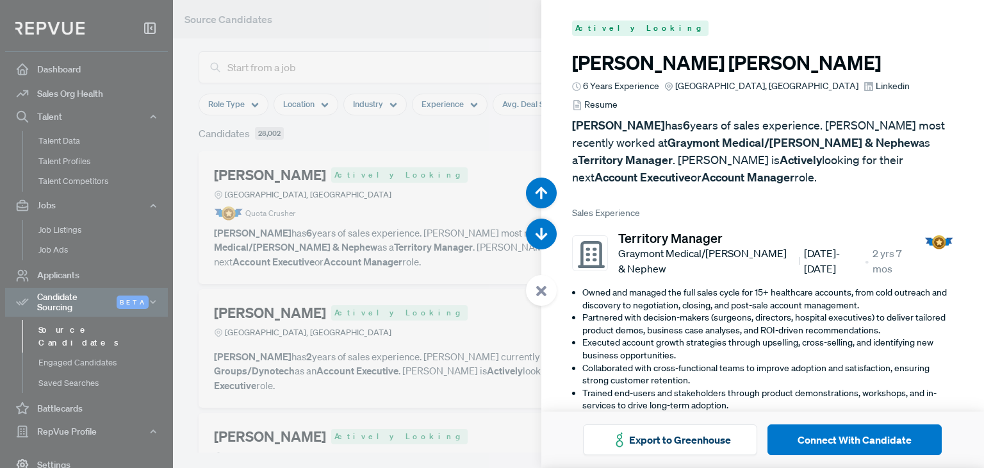
scroll to position [935, 0]
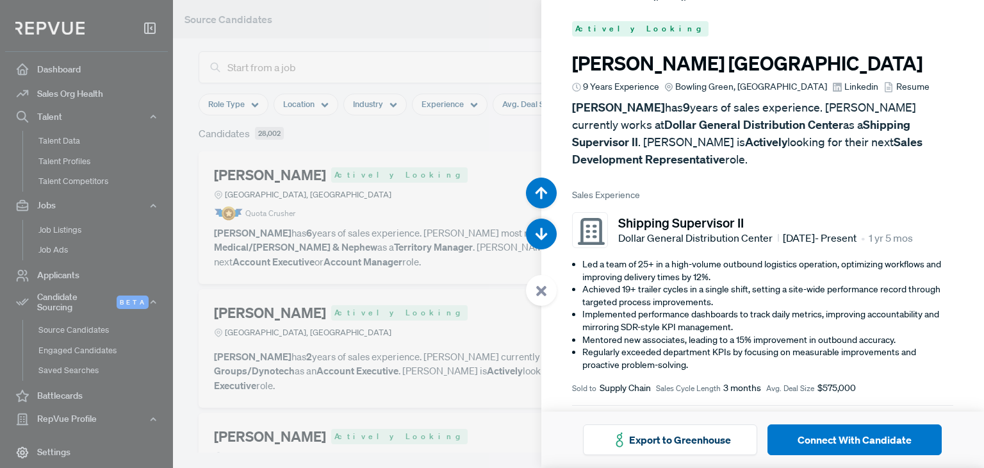
click at [474, 269] on div at bounding box center [492, 234] width 984 height 468
